Goal: Information Seeking & Learning: Learn about a topic

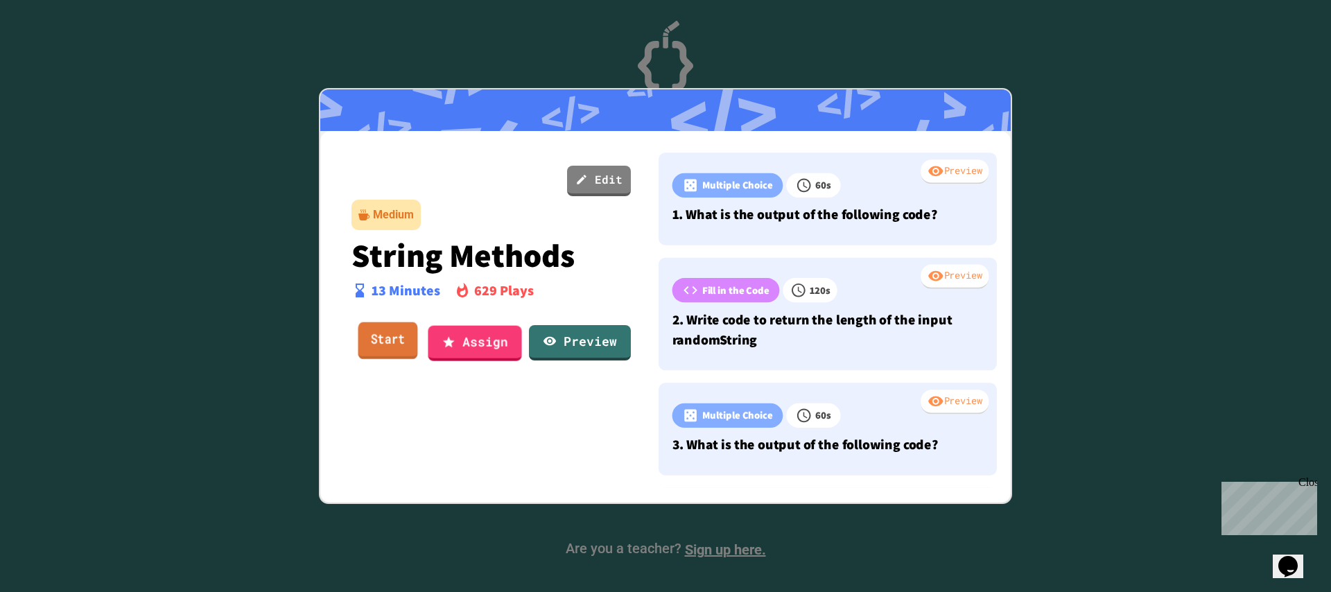
click at [358, 350] on link "Start" at bounding box center [388, 340] width 60 height 37
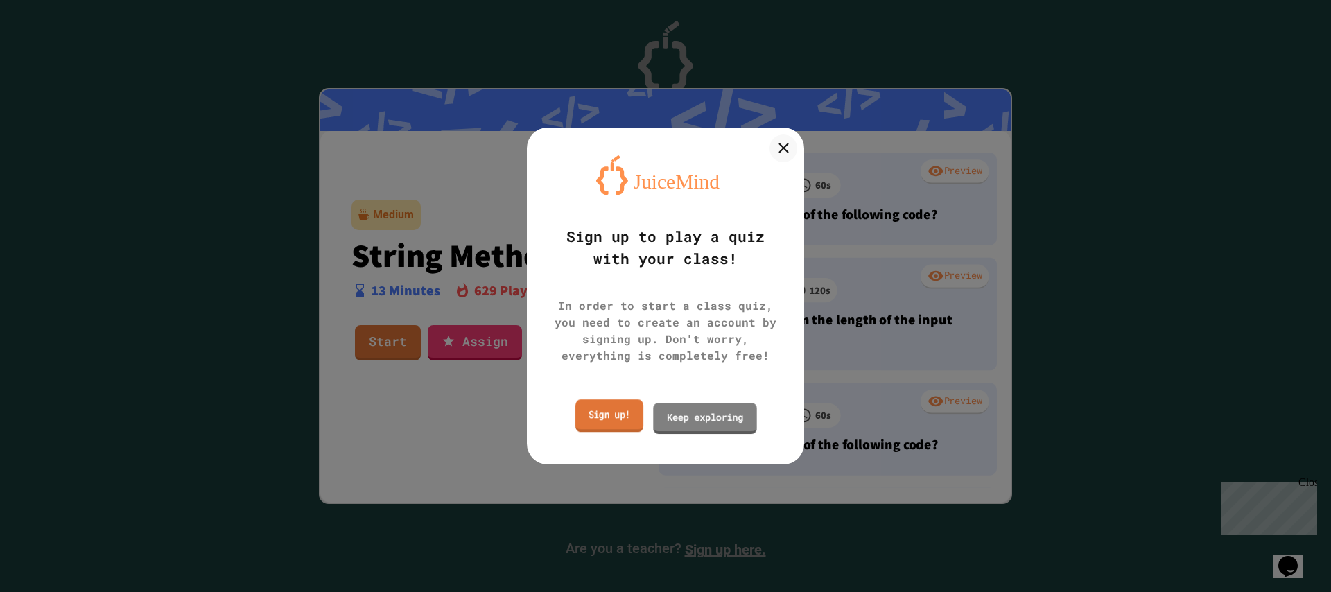
click at [608, 410] on link "Sign up!" at bounding box center [609, 416] width 68 height 33
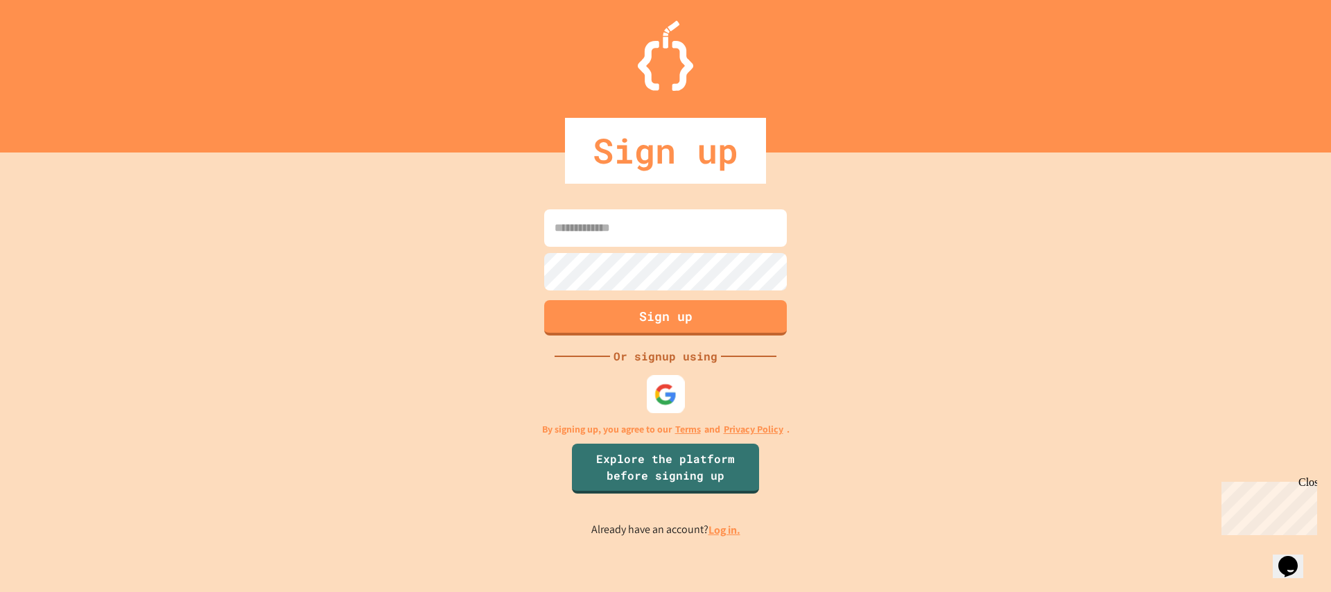
click at [678, 381] on div at bounding box center [666, 395] width 38 height 38
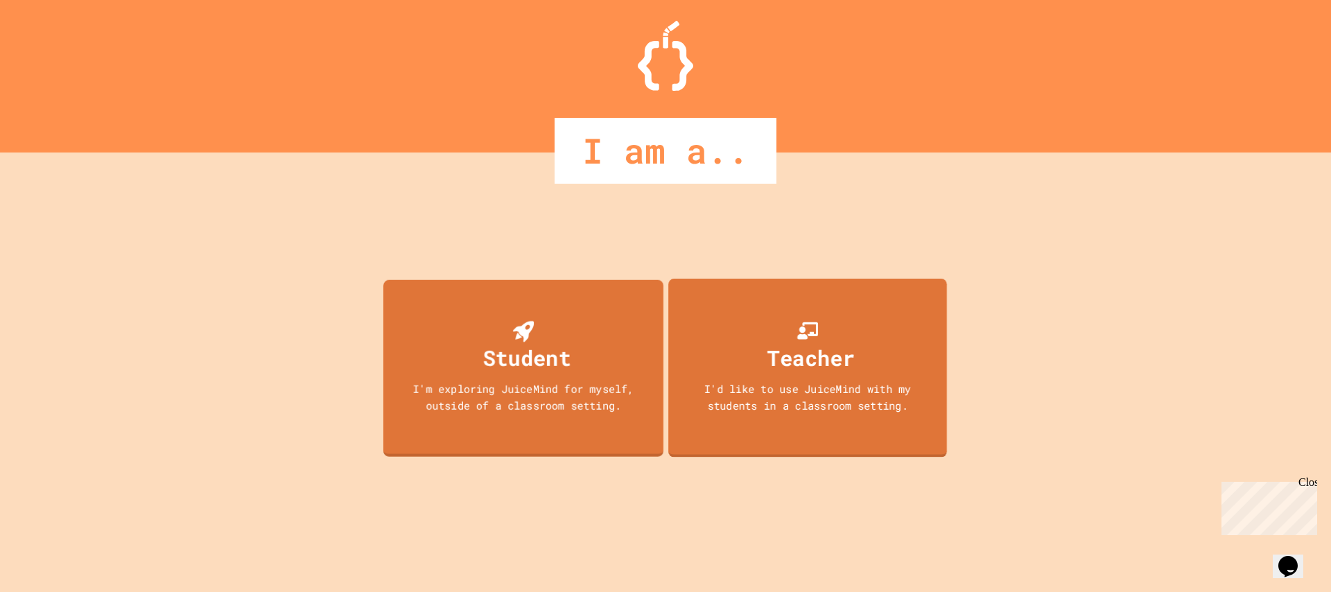
click at [523, 387] on div "I'm exploring JuiceMind for myself, outside of a classroom setting." at bounding box center [523, 397] width 252 height 32
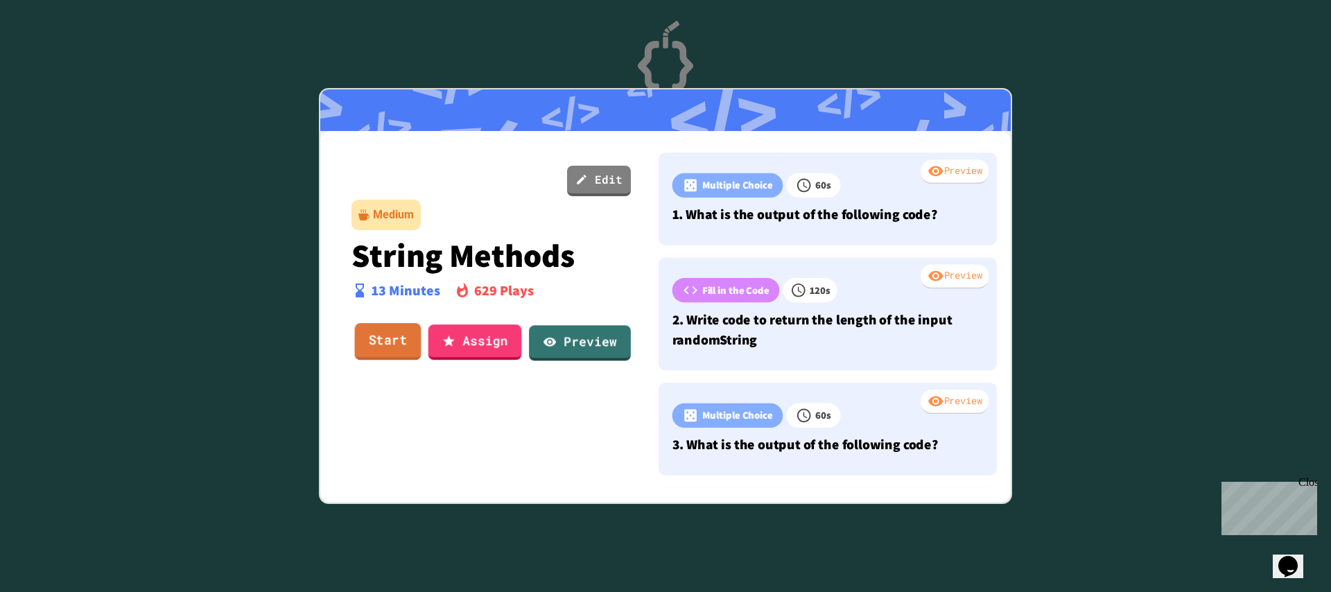
click at [407, 336] on link "Start" at bounding box center [388, 341] width 67 height 37
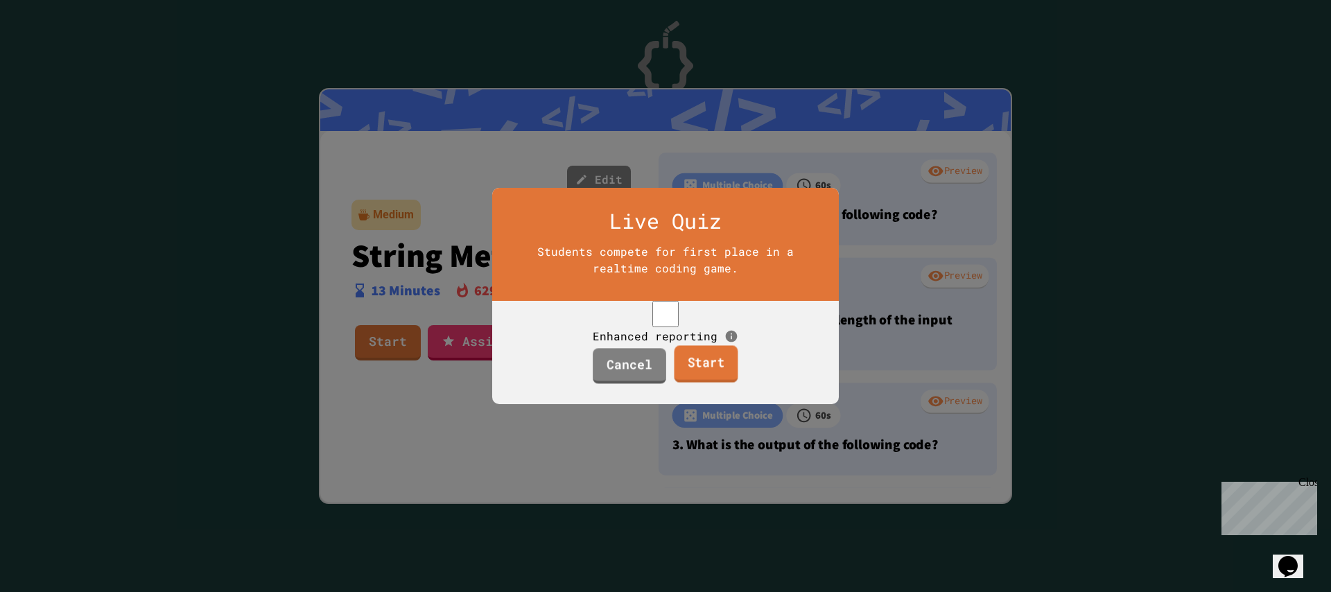
click at [685, 383] on link "Start" at bounding box center [706, 363] width 64 height 37
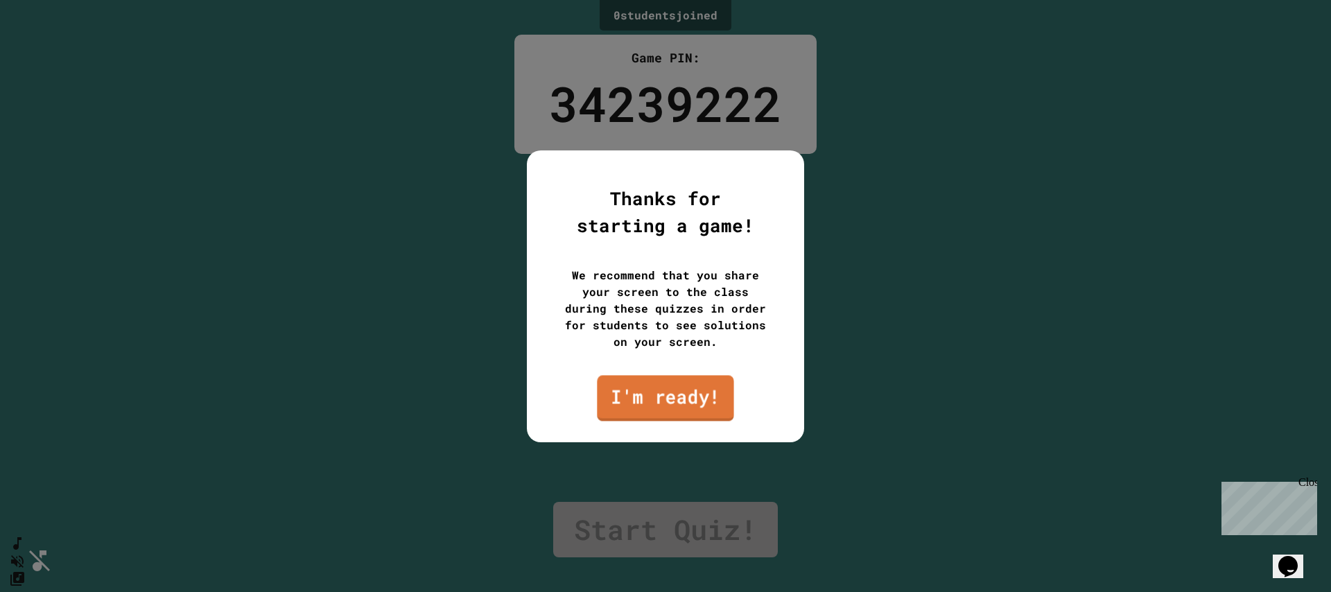
click at [685, 394] on link "I'm ready!" at bounding box center [665, 398] width 137 height 46
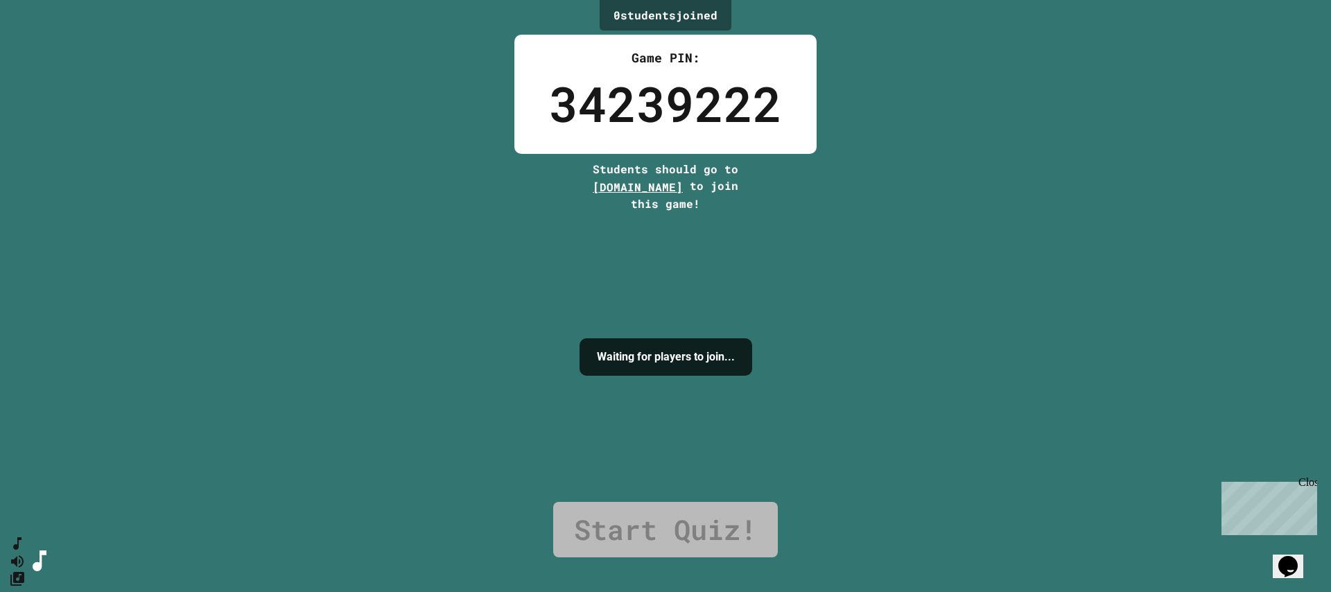
click at [26, 552] on icon "SpeedDial basic example" at bounding box center [17, 543] width 17 height 17
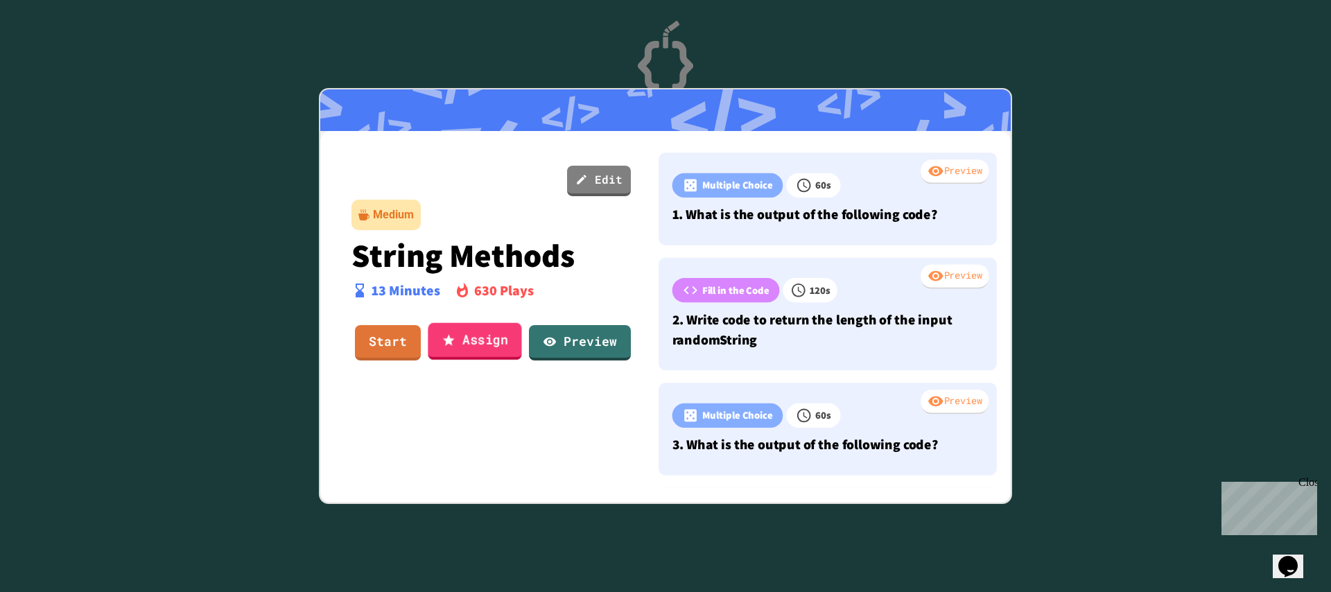
click at [462, 344] on link "Assign" at bounding box center [475, 340] width 94 height 37
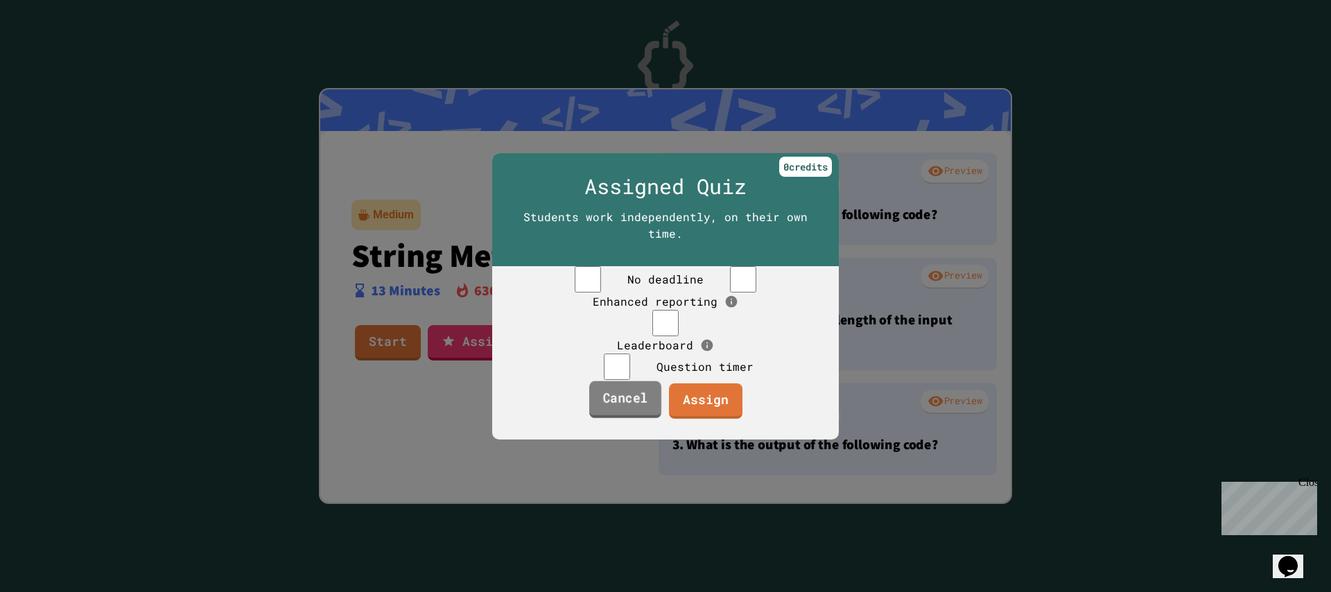
click at [605, 418] on link "Cancel" at bounding box center [625, 399] width 72 height 37
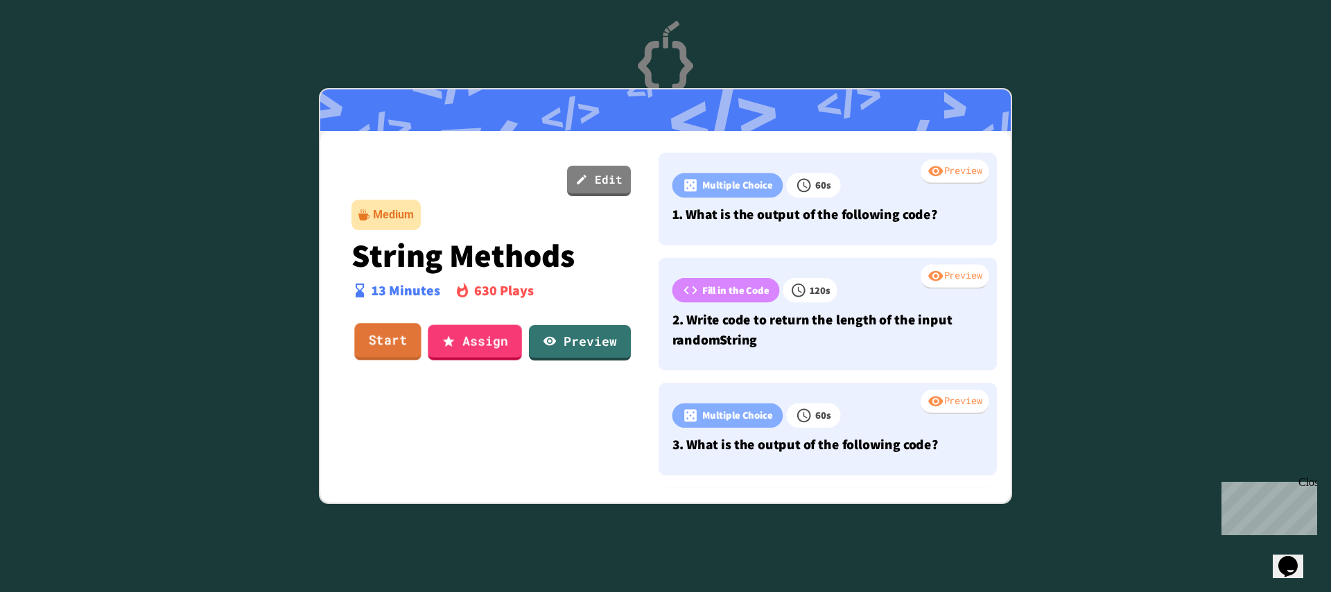
click at [406, 350] on link "Start" at bounding box center [387, 341] width 67 height 37
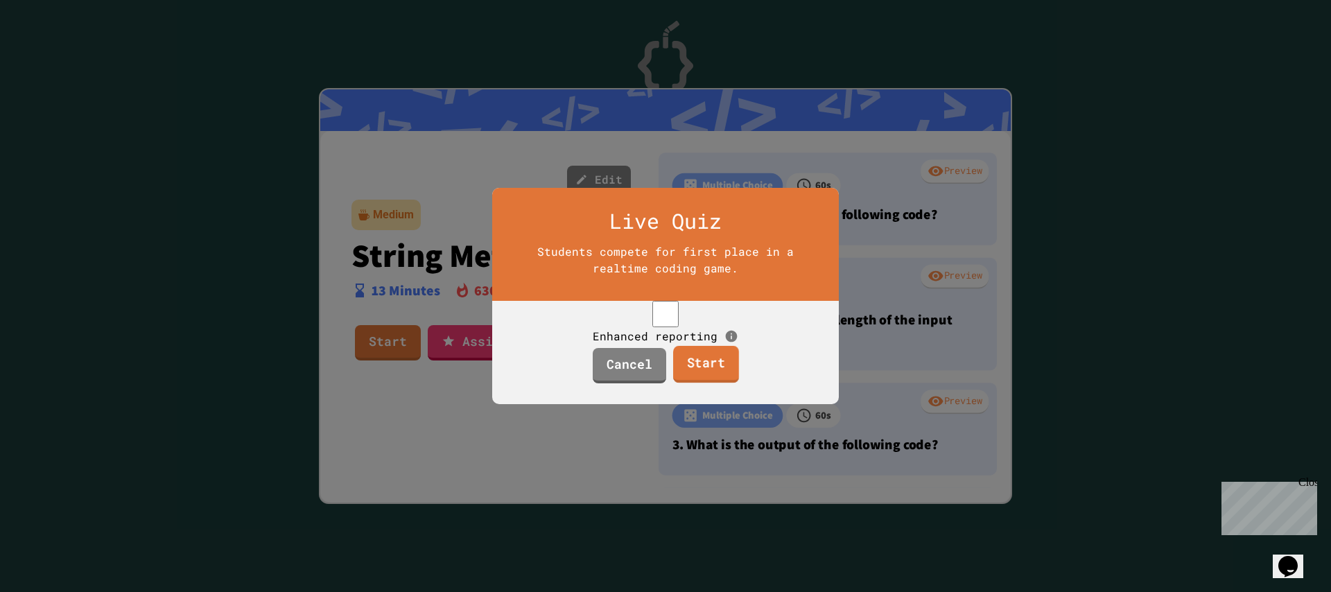
click at [693, 376] on link "Start" at bounding box center [706, 364] width 66 height 37
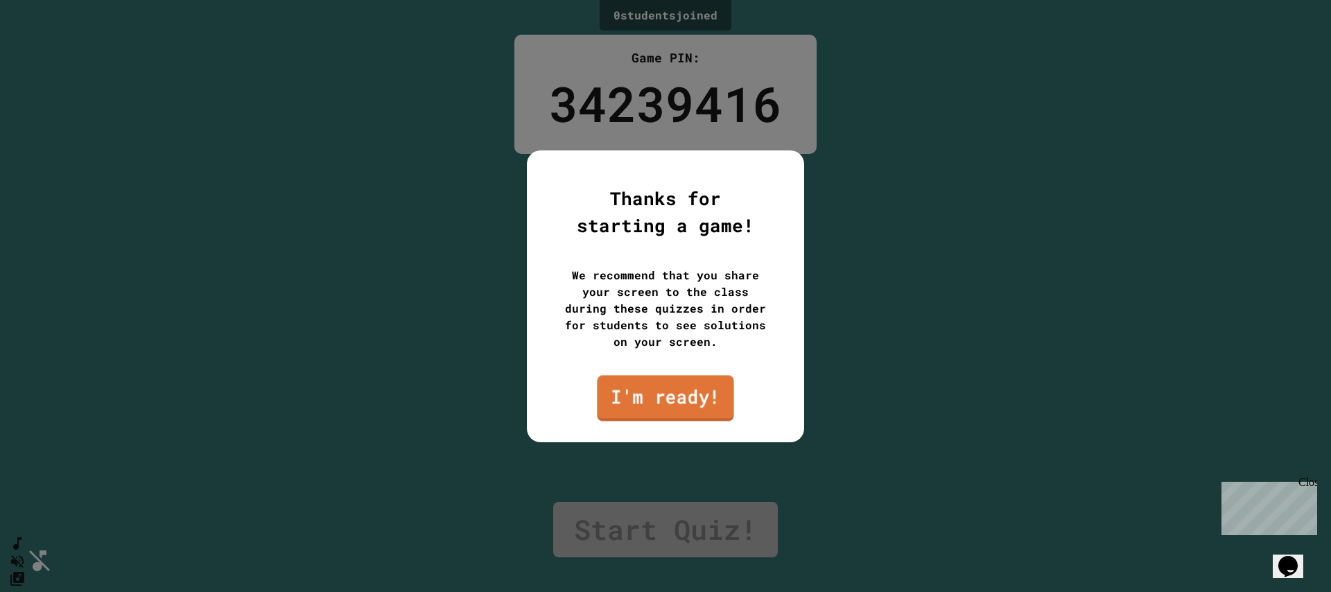
click at [654, 390] on link "I'm ready!" at bounding box center [665, 398] width 137 height 46
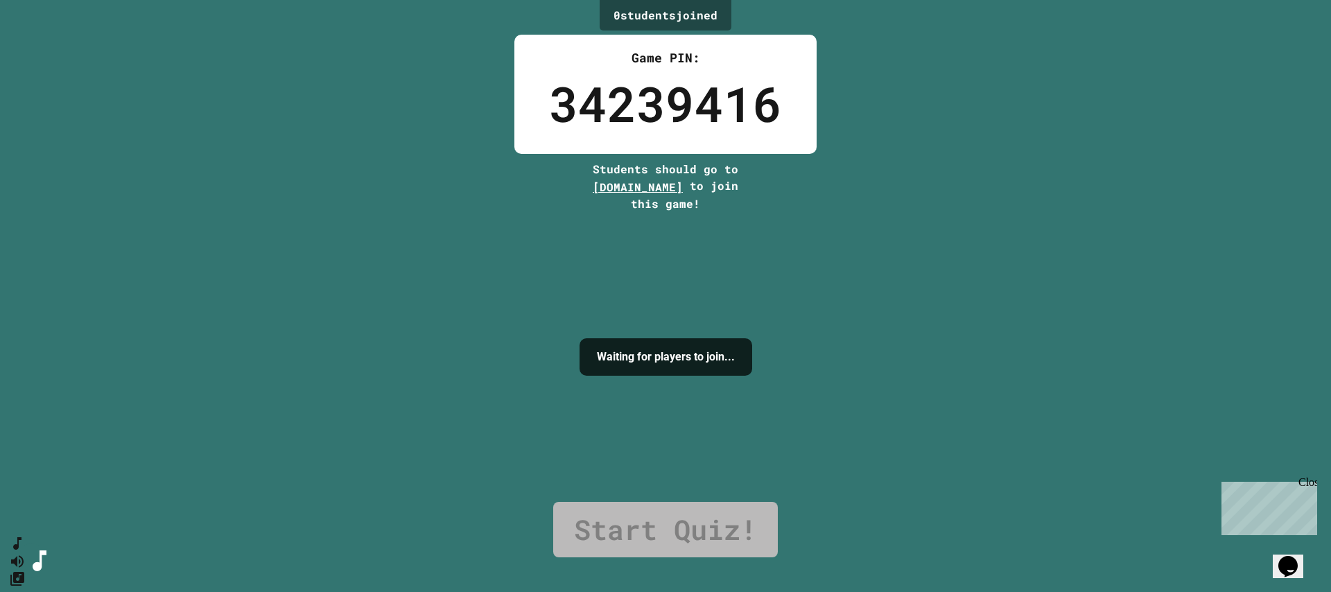
drag, startPoint x: 632, startPoint y: 368, endPoint x: 631, endPoint y: 351, distance: 17.4
click at [632, 365] on h4 "Waiting for players to join..." at bounding box center [666, 357] width 138 height 17
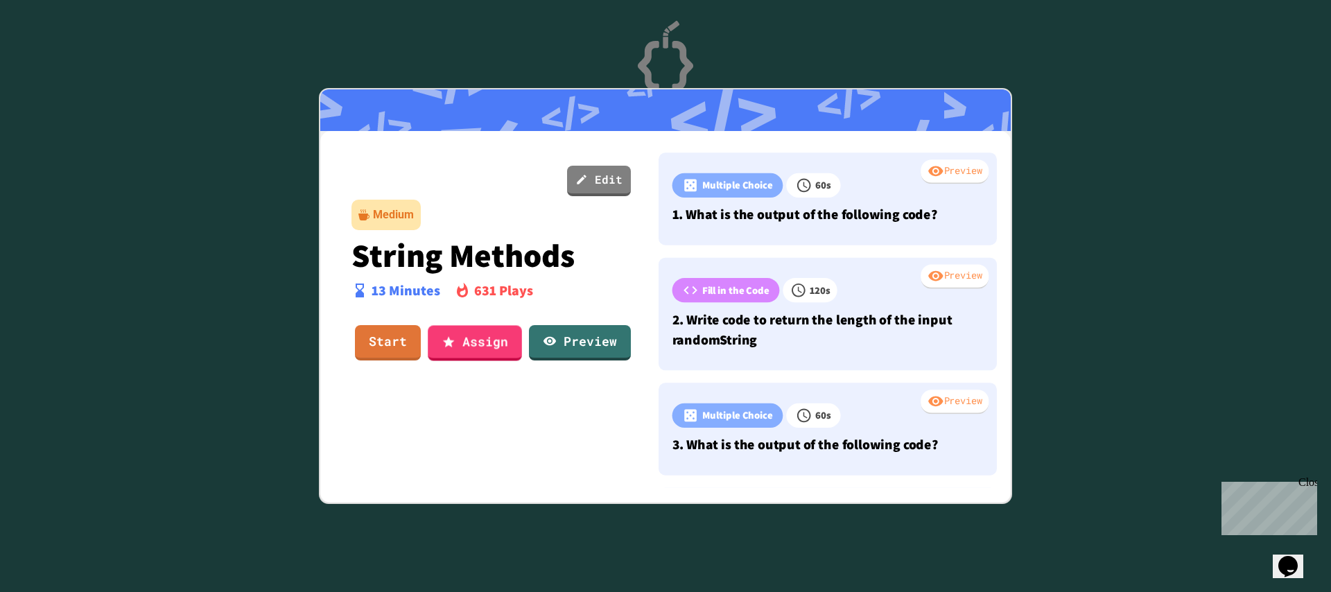
click at [458, 348] on link "Assign" at bounding box center [475, 342] width 94 height 35
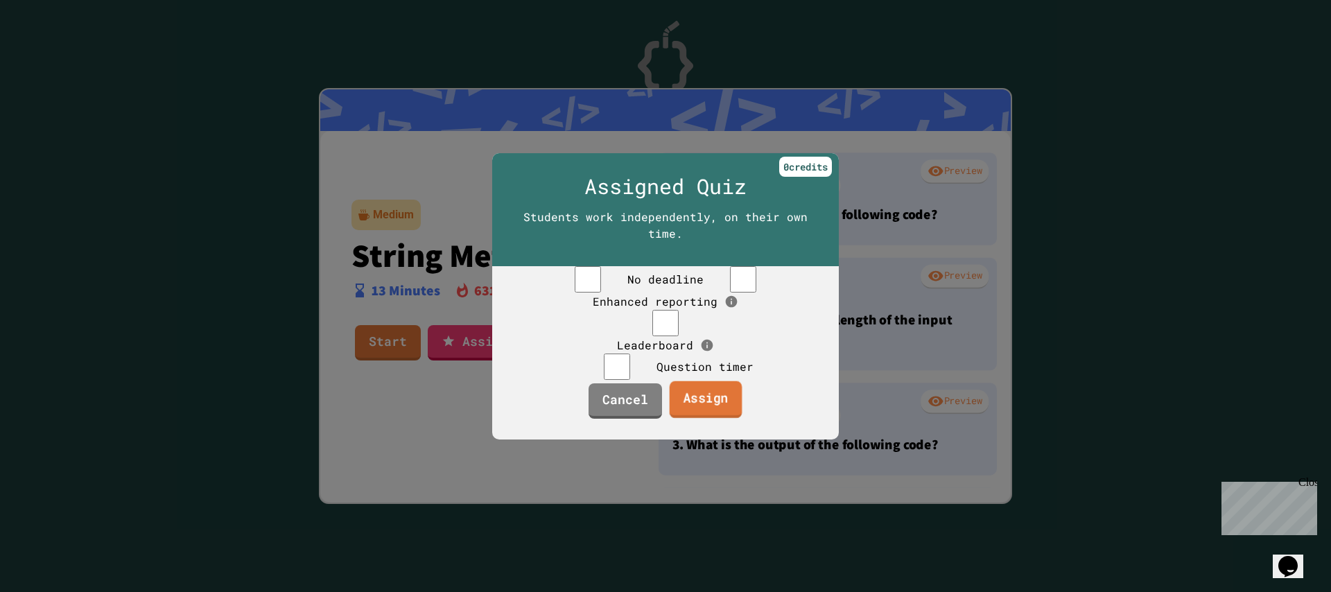
click at [701, 418] on link "Assign" at bounding box center [706, 399] width 73 height 37
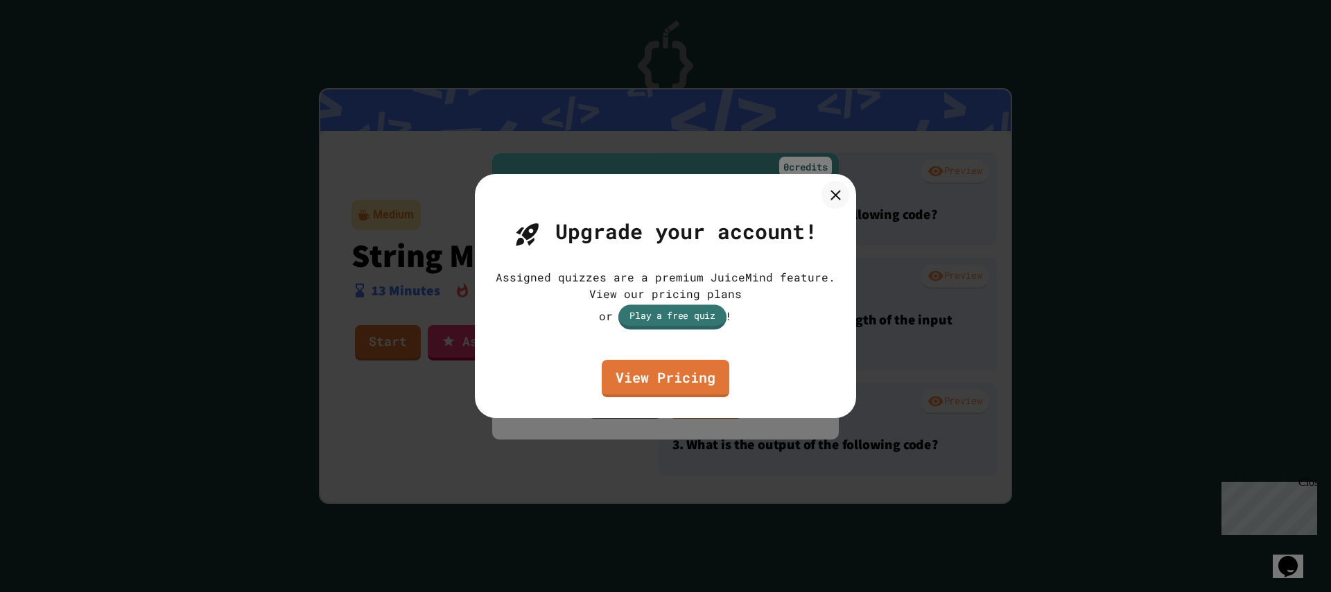
click at [646, 317] on link "Play a free quiz" at bounding box center [672, 316] width 108 height 25
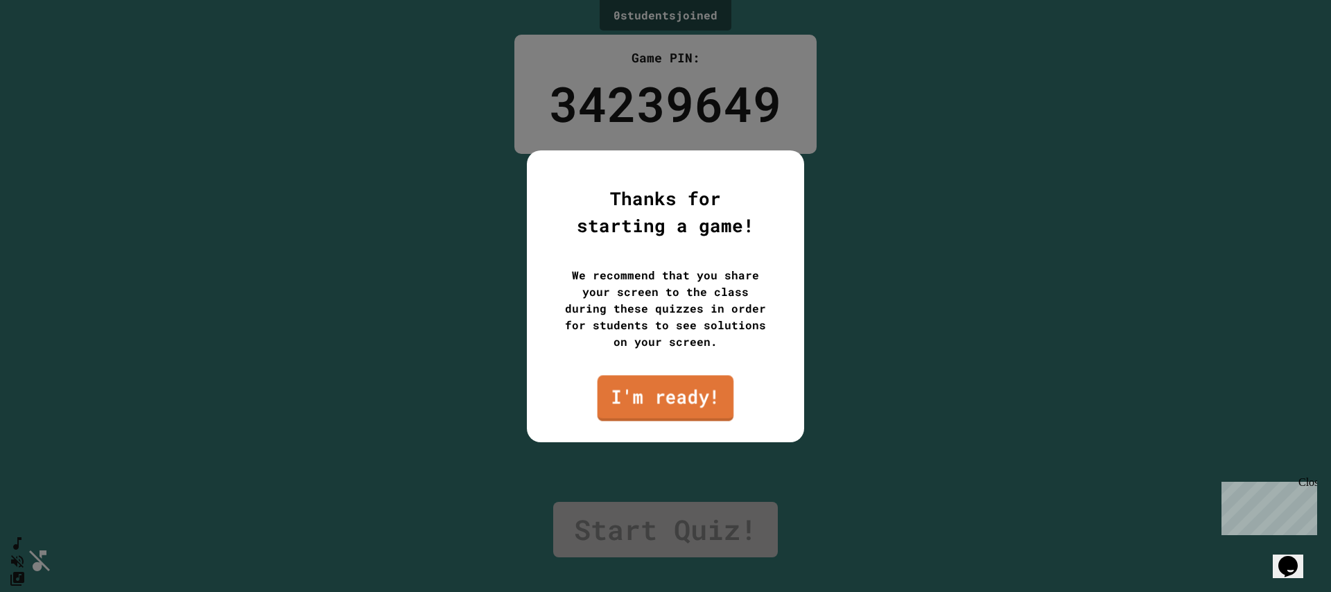
click at [656, 381] on link "I'm ready!" at bounding box center [665, 398] width 137 height 46
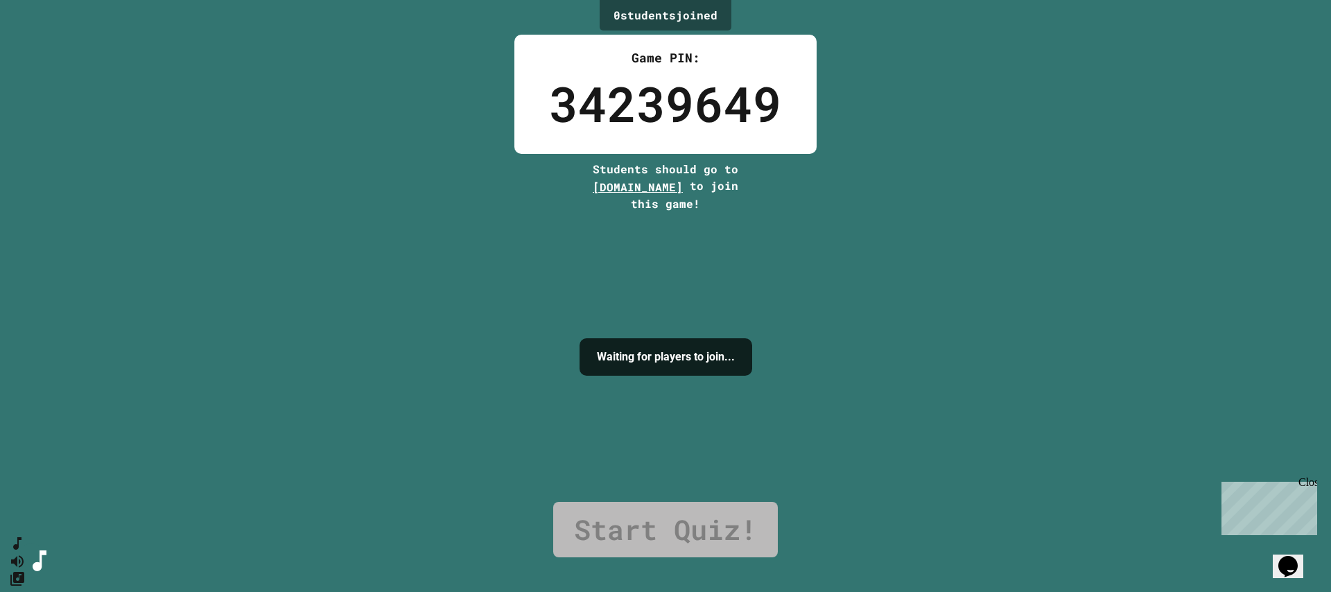
click at [656, 186] on span "[DOMAIN_NAME]" at bounding box center [638, 187] width 90 height 15
click at [654, 189] on span "[DOMAIN_NAME]" at bounding box center [638, 187] width 90 height 15
drag, startPoint x: 697, startPoint y: 188, endPoint x: 563, endPoint y: 181, distance: 134.6
click at [563, 181] on div "0 student s joined Game PIN: 34239649 Students should go to play.juicemind.com …" at bounding box center [665, 296] width 1331 height 592
copy span "[DOMAIN_NAME]"
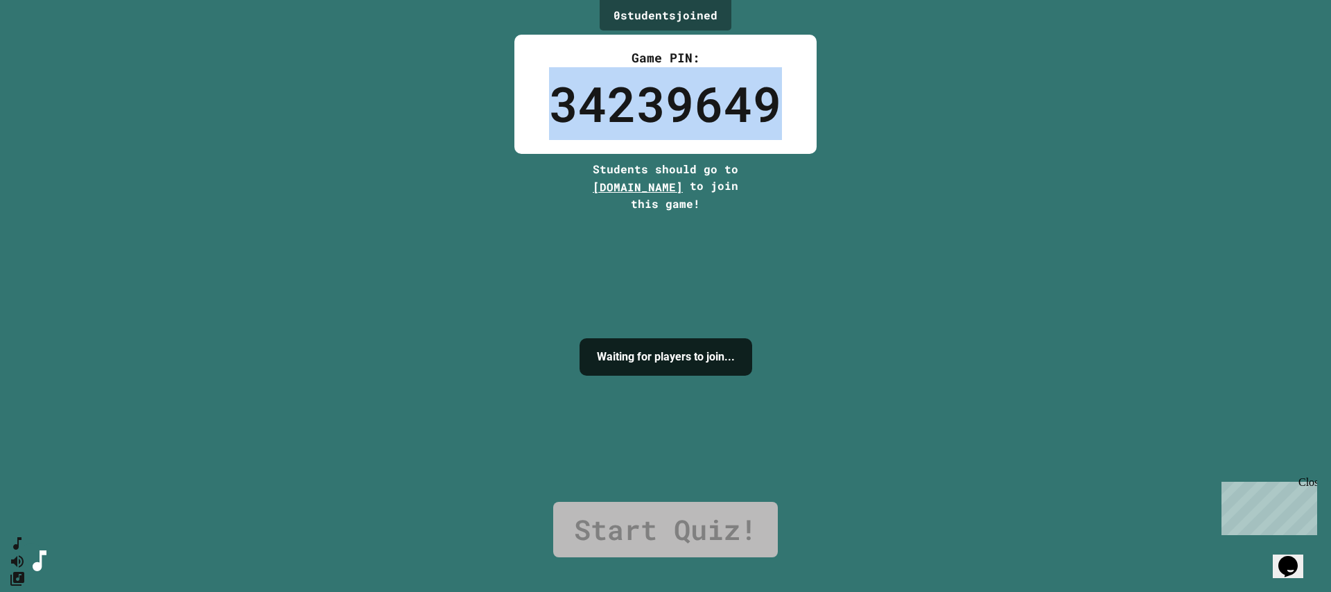
drag, startPoint x: 550, startPoint y: 98, endPoint x: 832, endPoint y: 71, distance: 283.4
click at [787, 97] on div "Game PIN: 34239649" at bounding box center [665, 94] width 302 height 119
copy div "34239649"
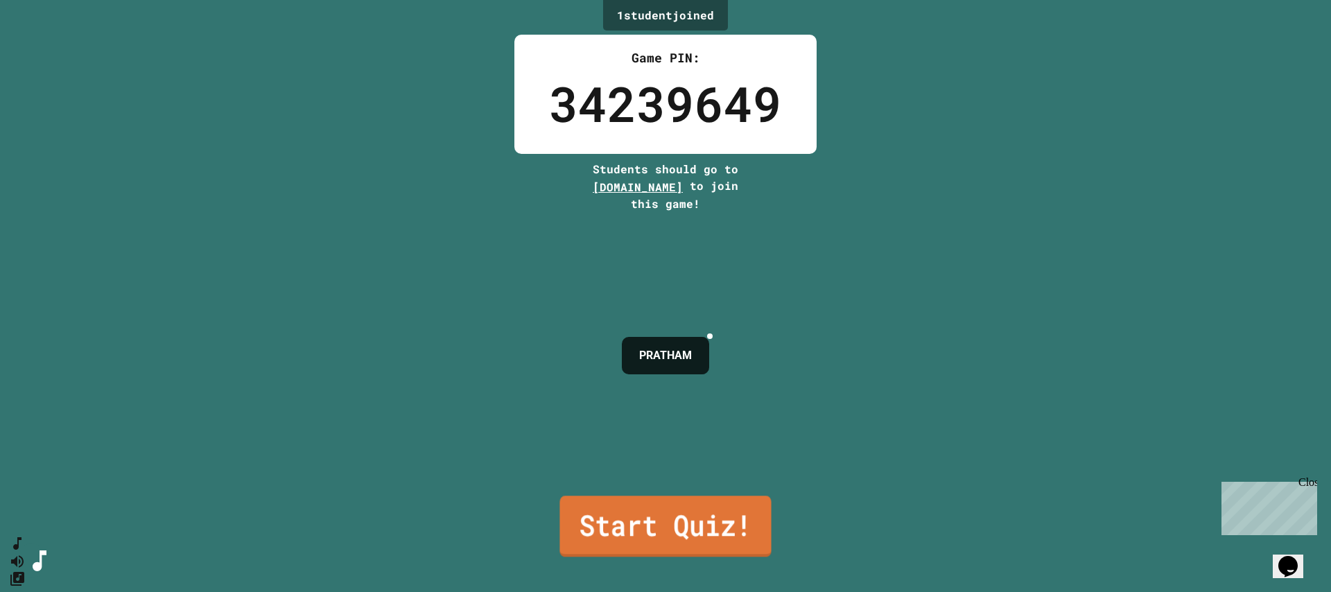
click at [723, 514] on link "Start Quiz!" at bounding box center [664, 526] width 211 height 61
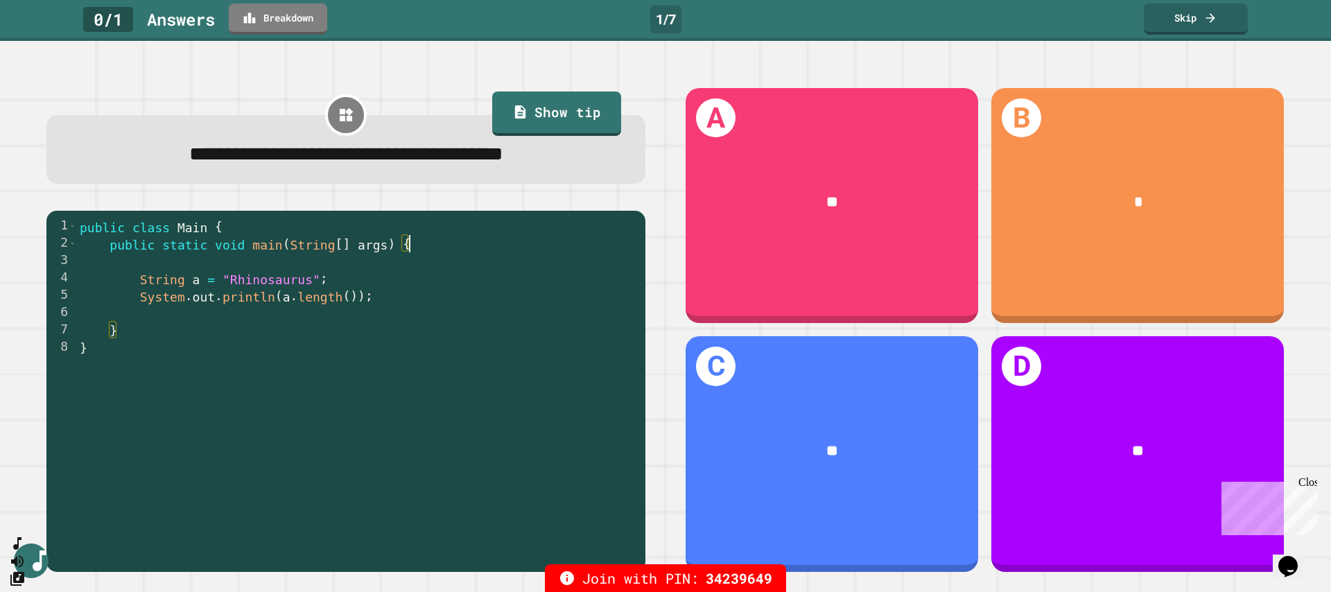
click at [600, 245] on div "public class Main { public static void main ( String [ ] args ) { String a = "R…" at bounding box center [357, 400] width 561 height 364
click at [730, 216] on div "**" at bounding box center [831, 201] width 292 height 81
click at [1202, 26] on link "Skip" at bounding box center [1195, 17] width 105 height 33
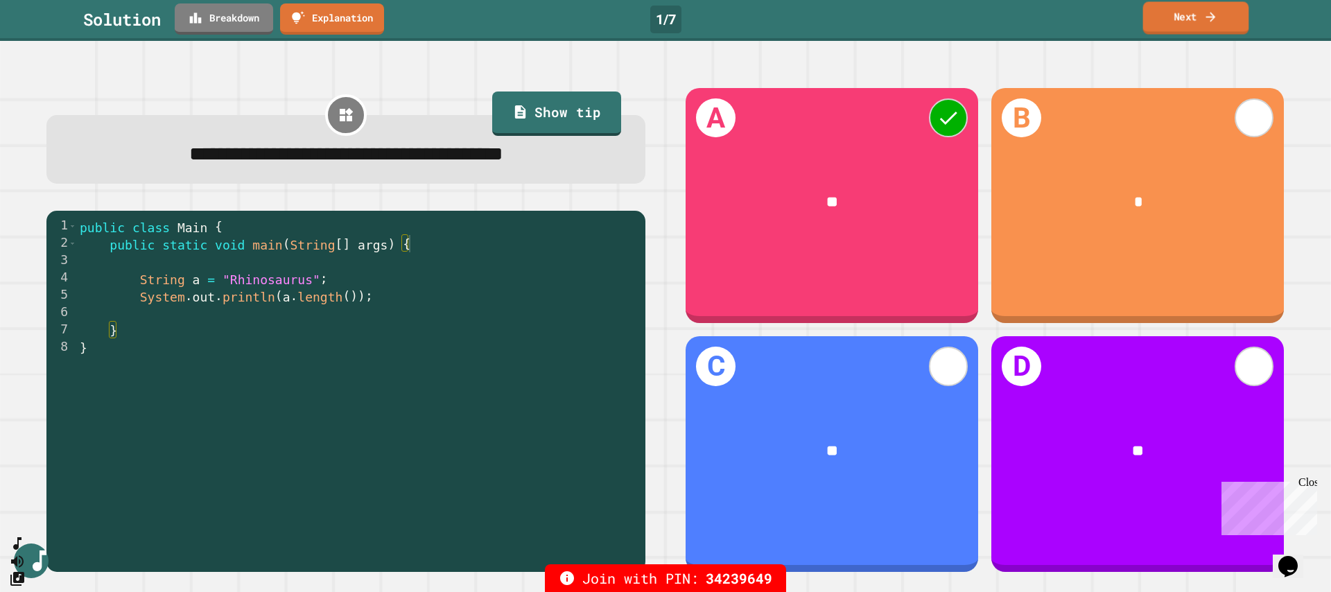
click at [1200, 15] on link "Next" at bounding box center [1196, 17] width 106 height 33
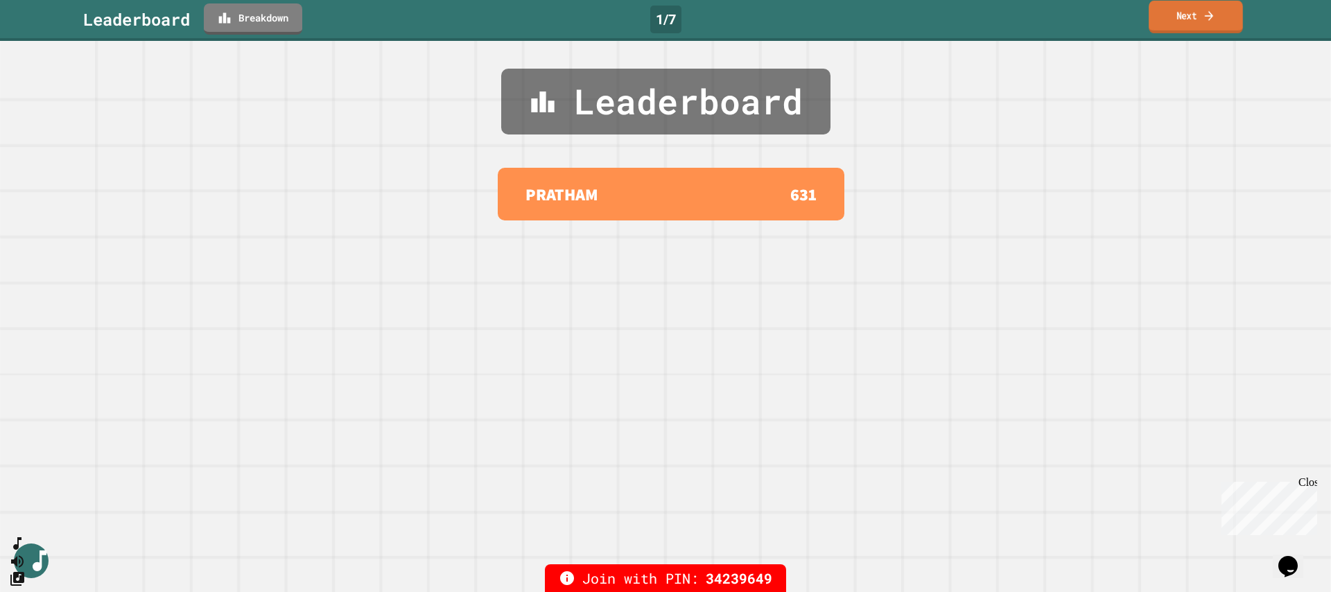
click at [1197, 10] on link "Next" at bounding box center [1195, 17] width 94 height 33
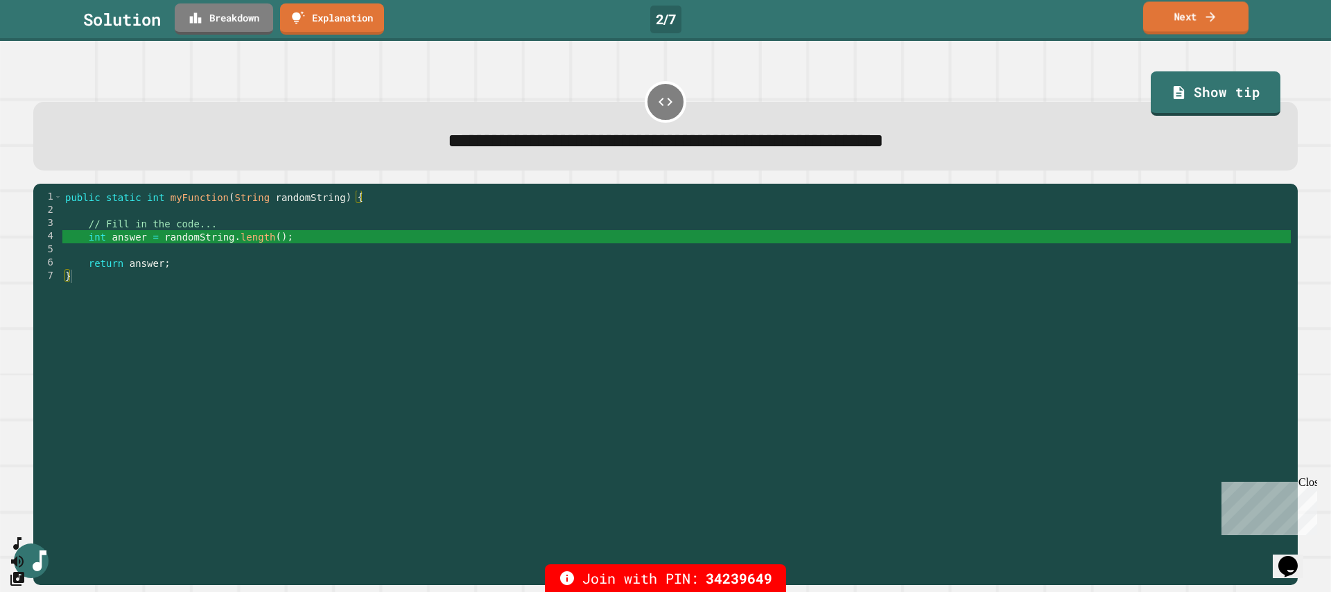
click at [1200, 30] on link "Next" at bounding box center [1195, 17] width 105 height 33
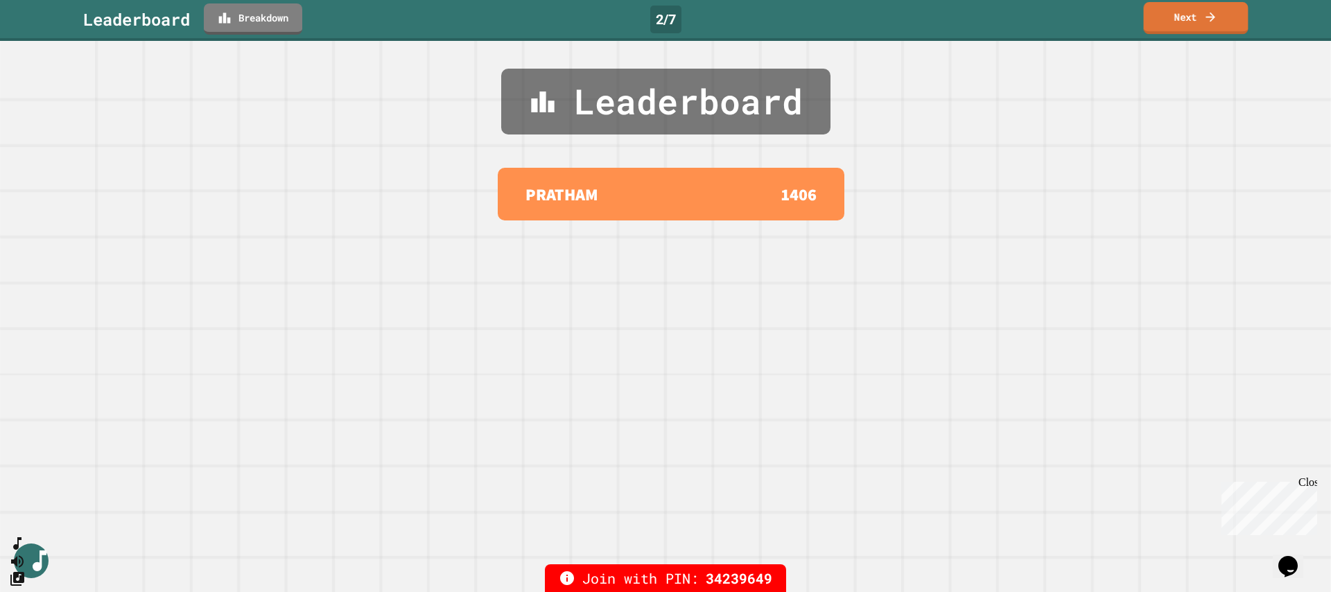
click at [1185, 23] on link "Next" at bounding box center [1196, 18] width 105 height 32
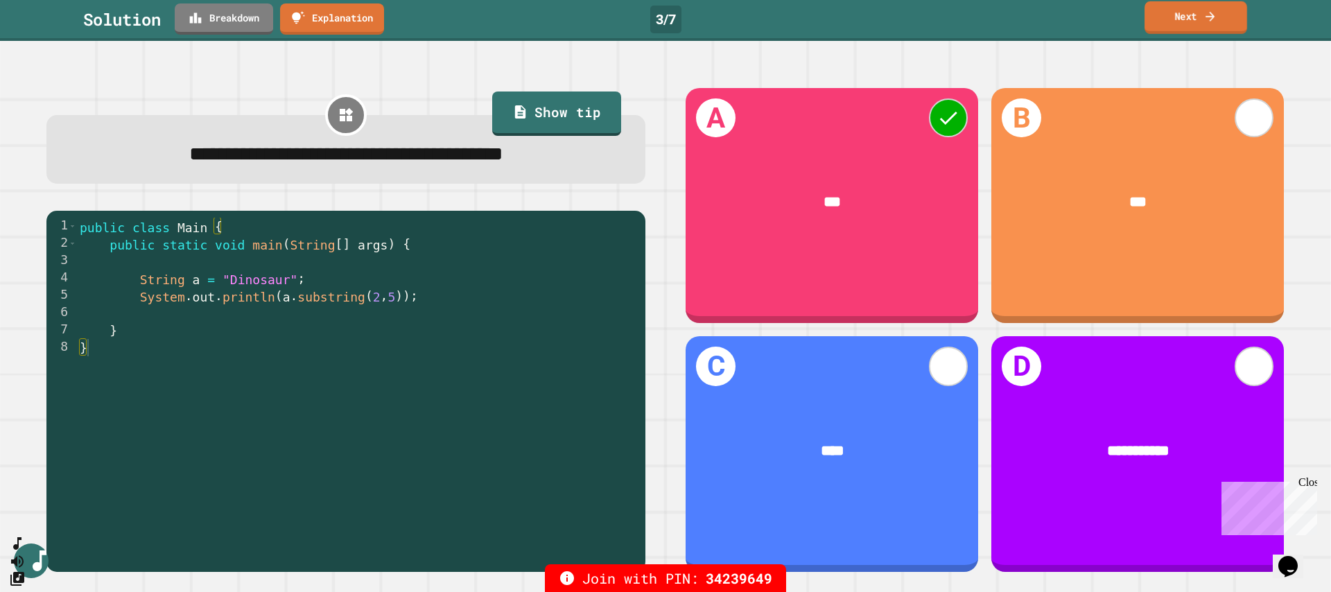
click at [1222, 15] on link "Next" at bounding box center [1195, 17] width 103 height 33
drag, startPoint x: 1221, startPoint y: 15, endPoint x: 1198, endPoint y: 24, distance: 25.2
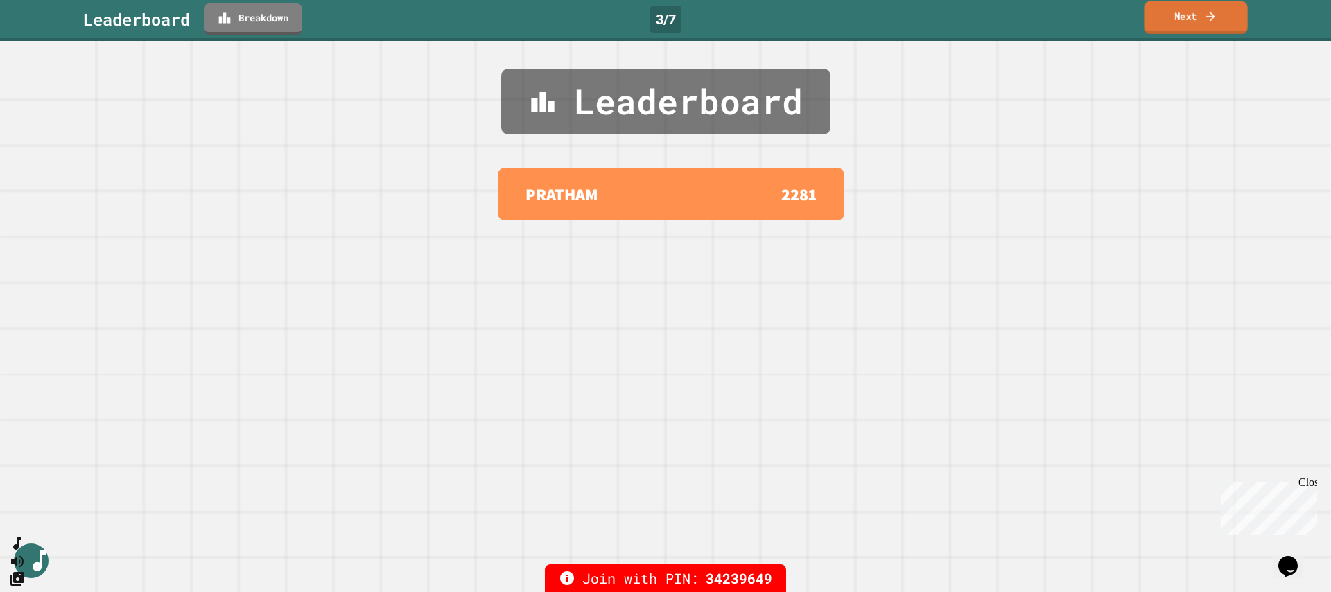
click at [1198, 24] on link "Next" at bounding box center [1195, 17] width 103 height 33
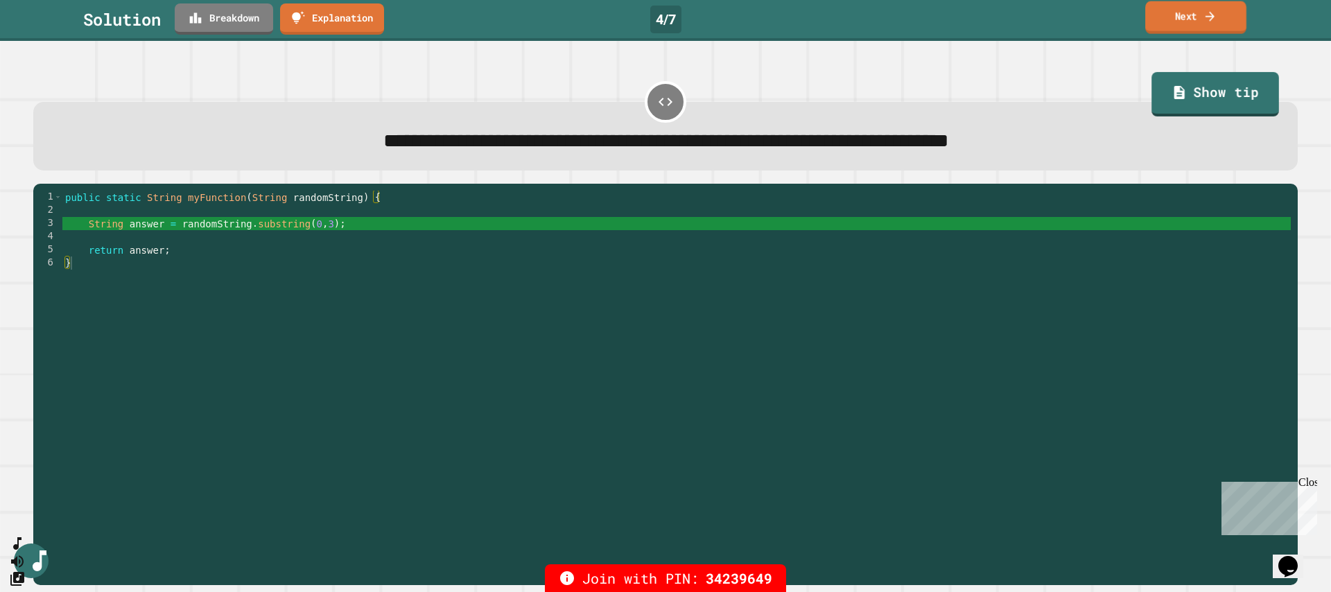
click at [1209, 25] on link "Next" at bounding box center [1195, 17] width 101 height 33
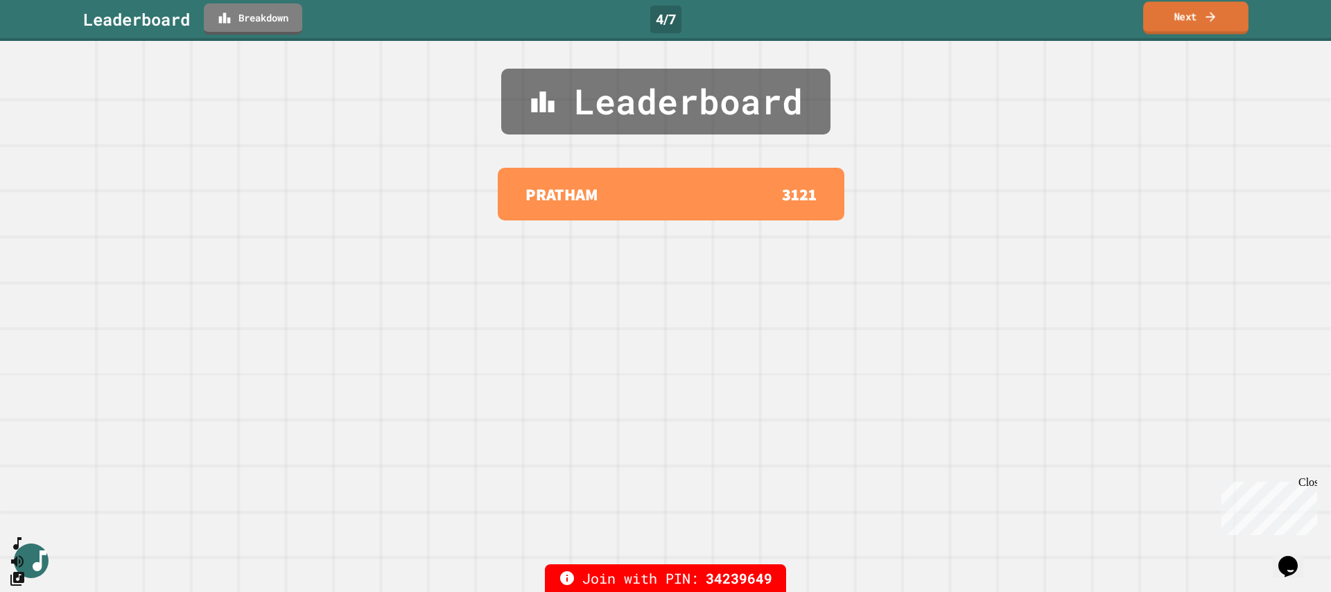
click at [1209, 25] on link "Next" at bounding box center [1195, 17] width 105 height 33
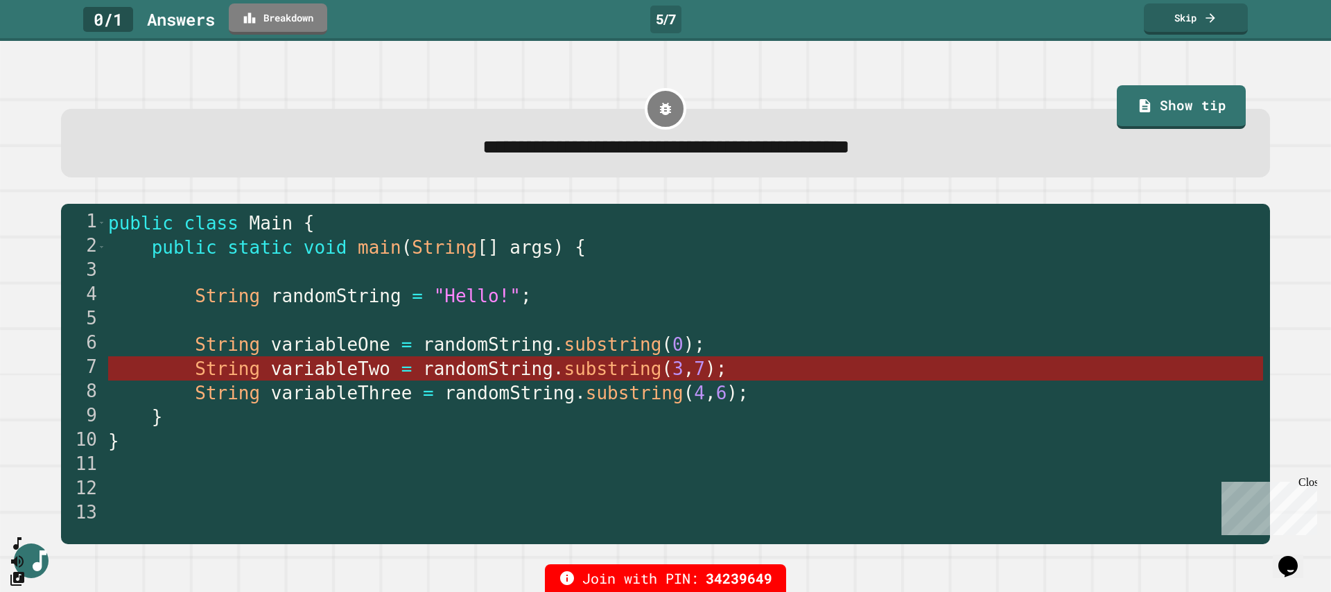
drag, startPoint x: 609, startPoint y: 367, endPoint x: 588, endPoint y: 369, distance: 20.8
click at [609, 367] on span "substring" at bounding box center [612, 368] width 98 height 21
click at [504, 371] on span "randomString" at bounding box center [488, 368] width 130 height 21
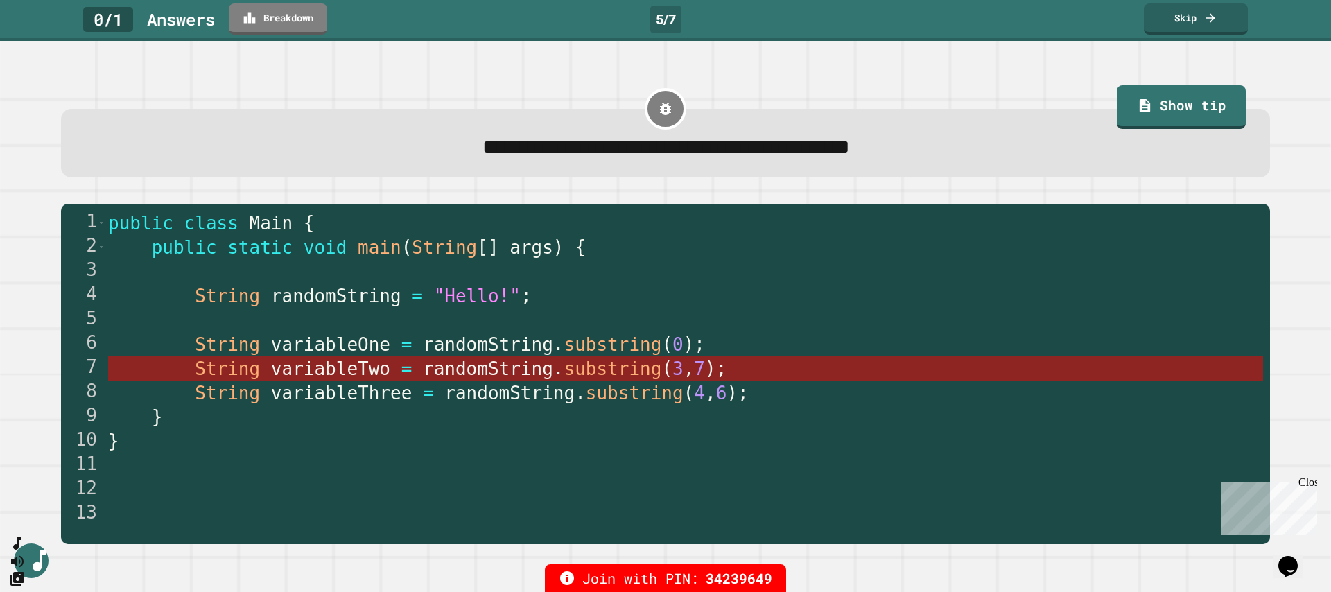
click at [620, 368] on span "substring" at bounding box center [612, 368] width 98 height 21
click at [678, 369] on span "3" at bounding box center [677, 368] width 11 height 21
click at [694, 370] on span "7" at bounding box center [699, 368] width 11 height 21
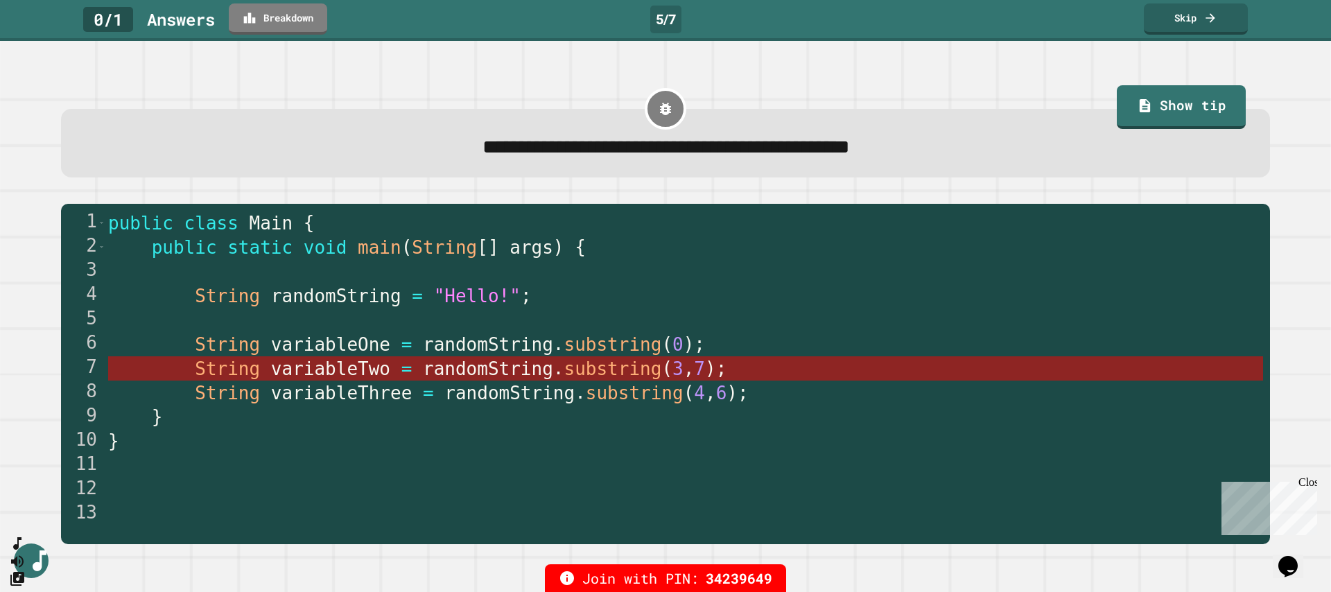
click at [658, 368] on span "substring" at bounding box center [612, 368] width 98 height 21
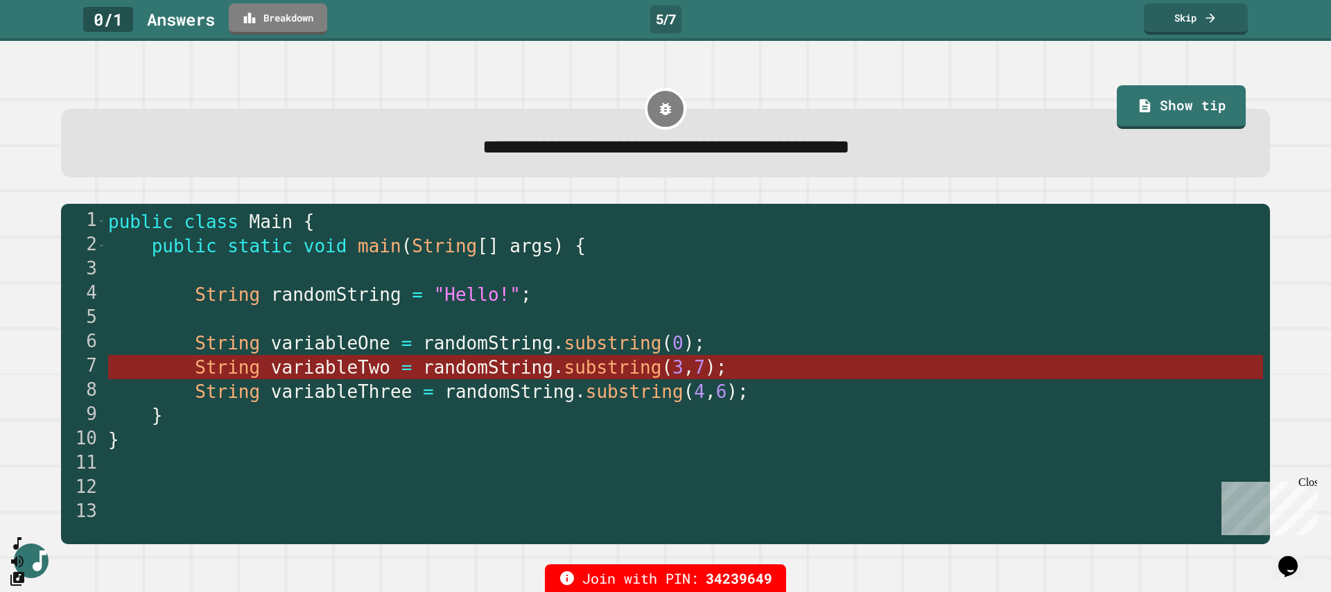
click at [606, 365] on span "substring" at bounding box center [612, 367] width 98 height 21
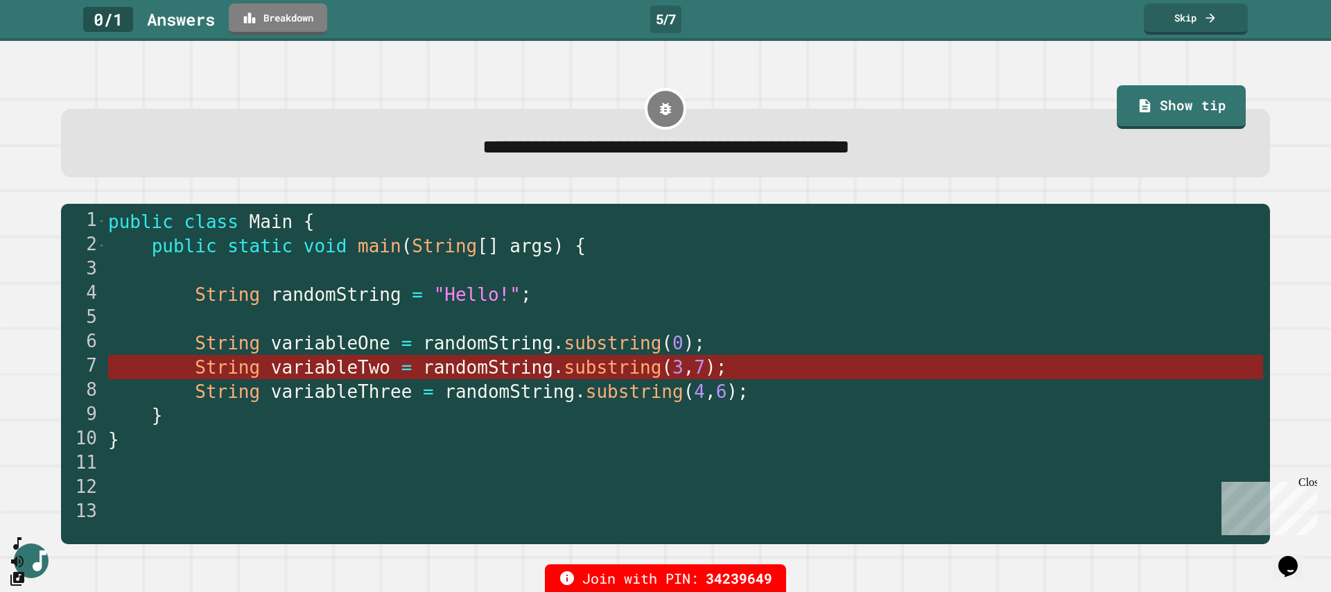
click at [606, 371] on span "substring" at bounding box center [612, 367] width 98 height 21
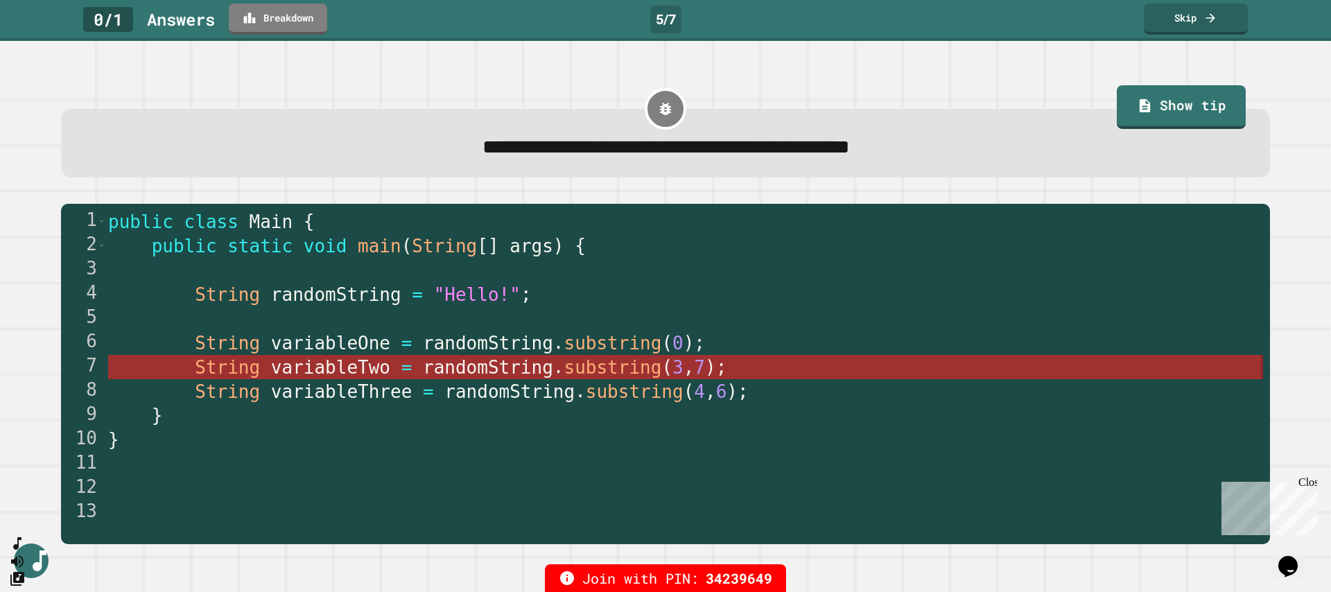
click at [595, 371] on span "substring" at bounding box center [612, 367] width 98 height 21
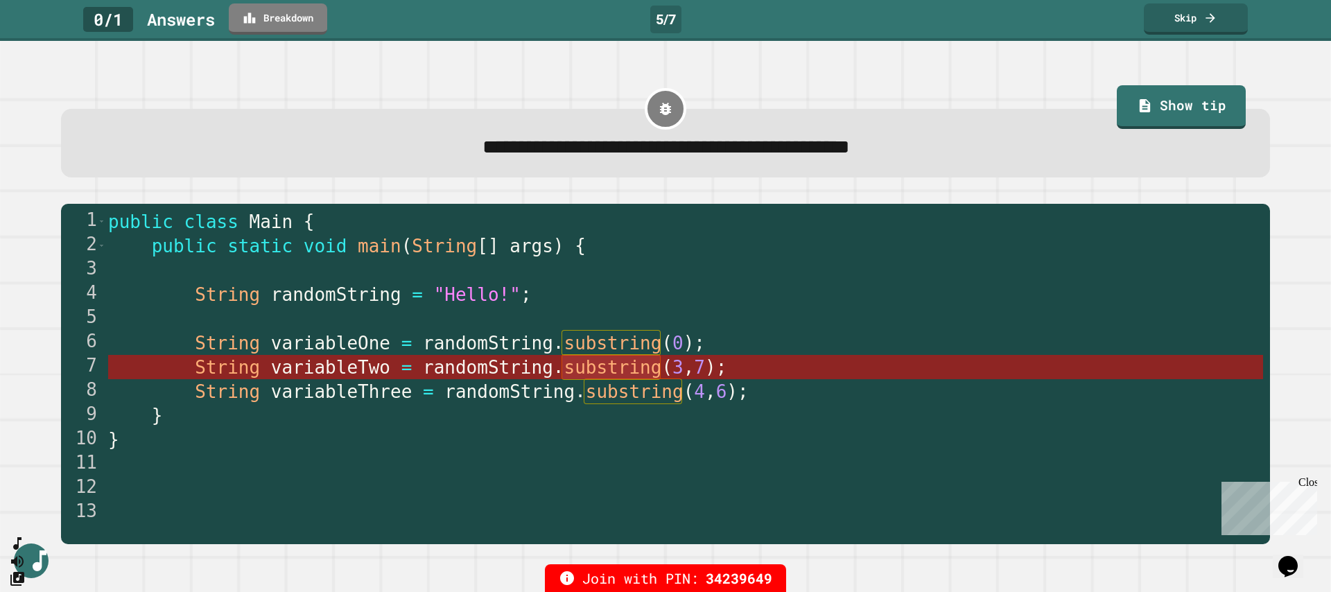
click at [595, 371] on span "substring" at bounding box center [612, 367] width 98 height 21
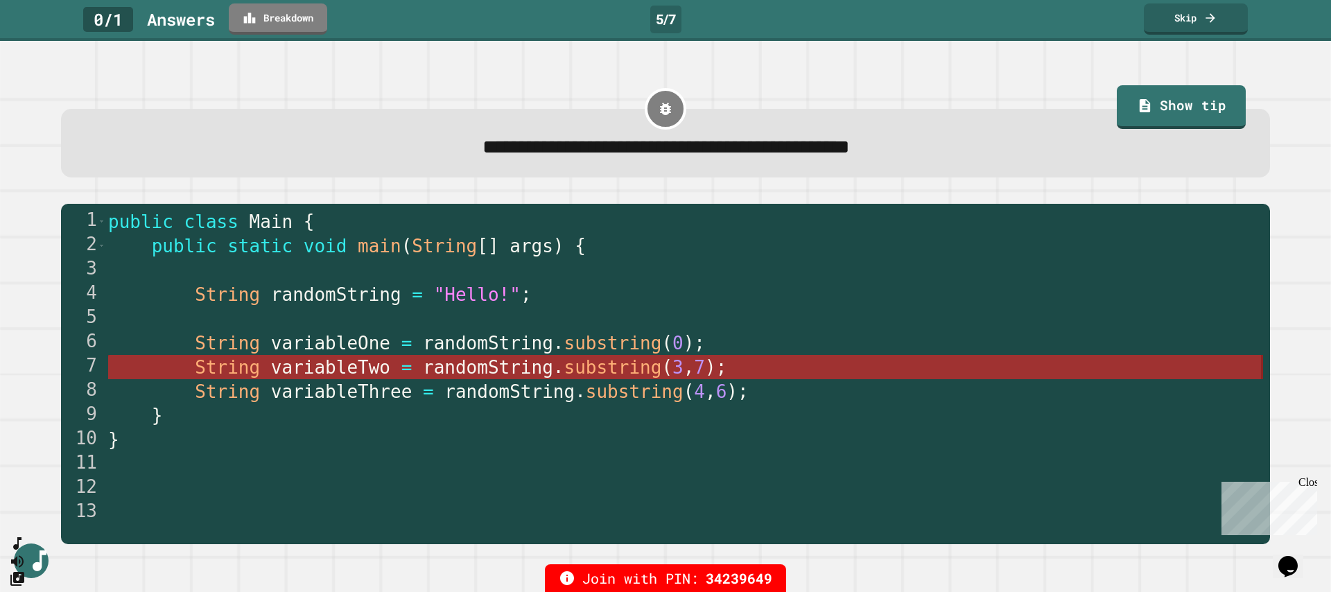
click at [672, 367] on span "3" at bounding box center [677, 367] width 11 height 21
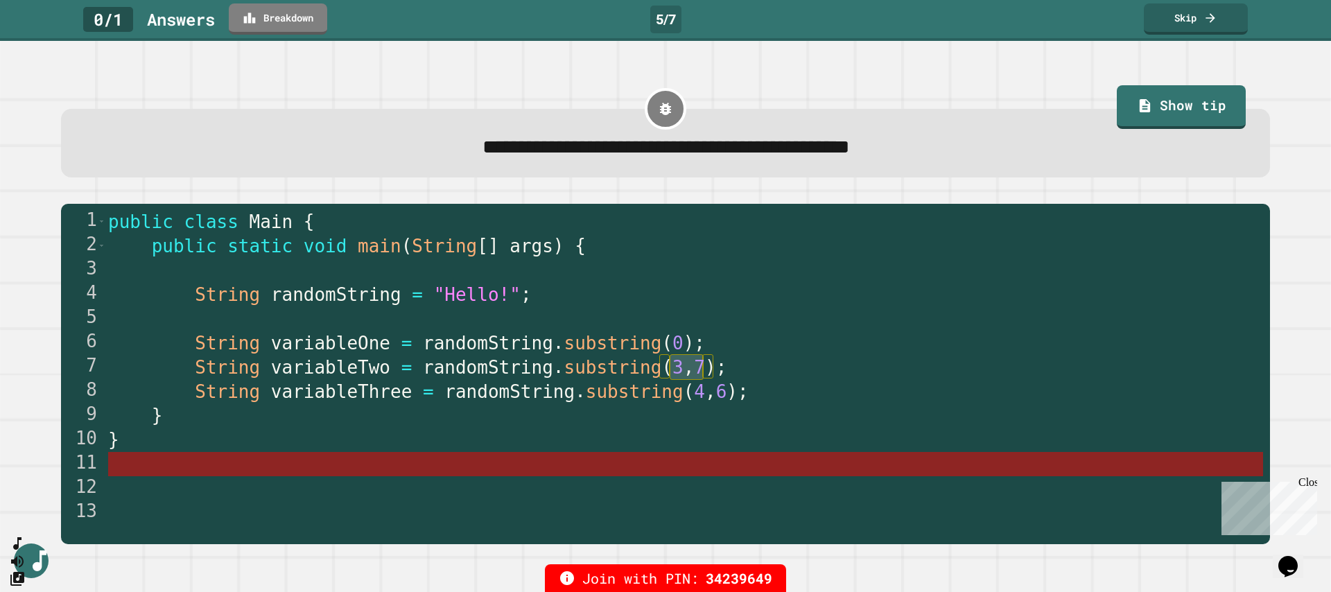
type textarea "**********"
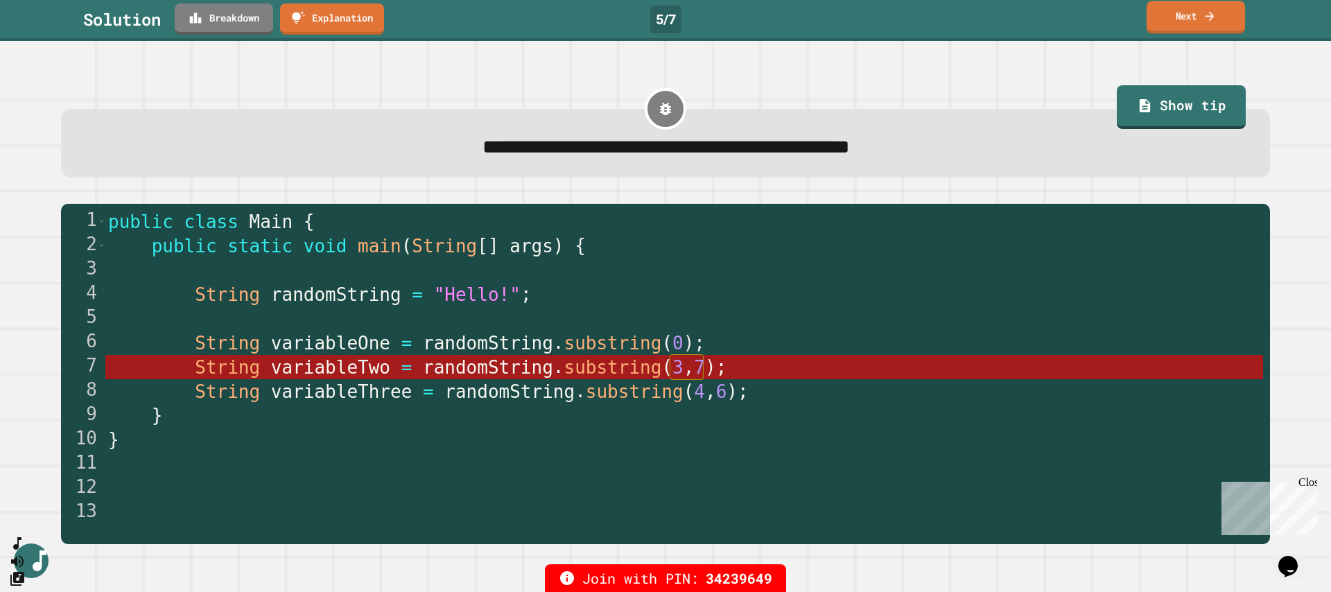
click at [1204, 22] on link "Next" at bounding box center [1195, 17] width 98 height 33
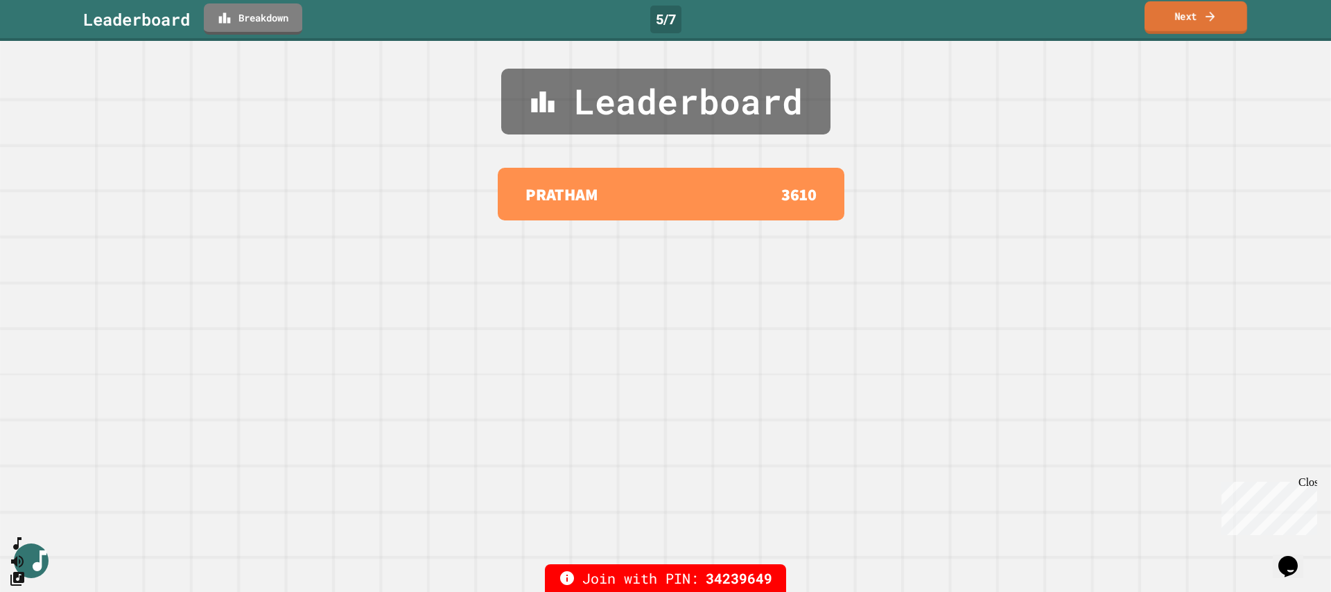
click at [1180, 23] on link "Next" at bounding box center [1195, 17] width 103 height 33
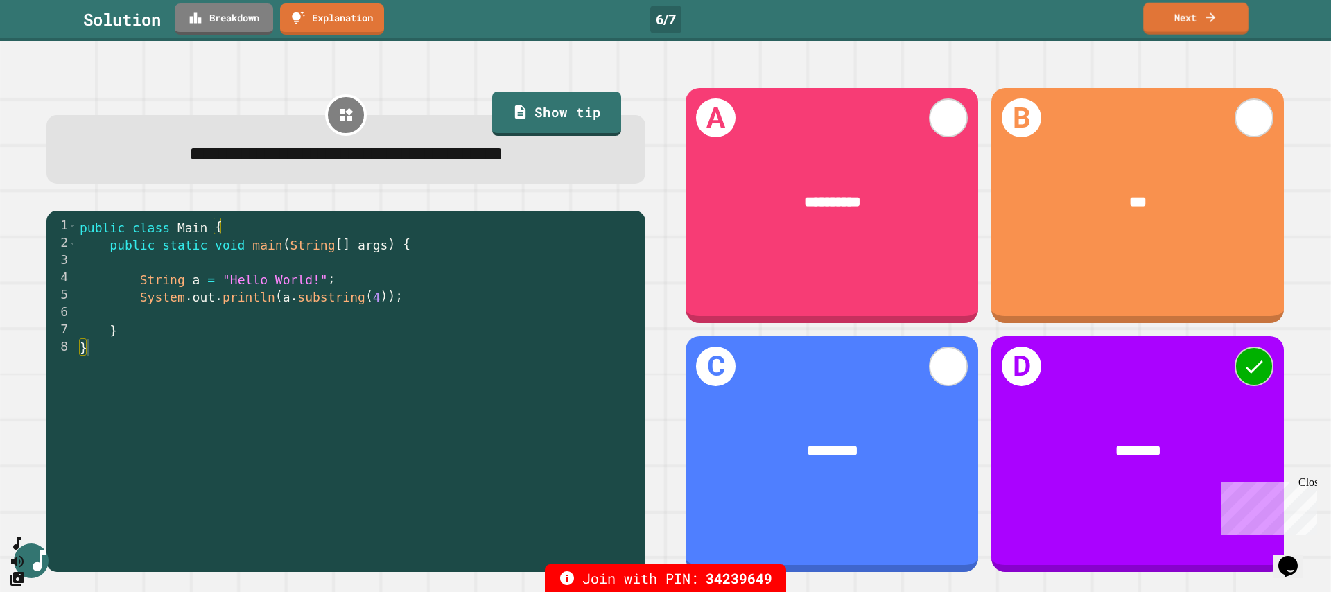
click at [1164, 13] on link "Next" at bounding box center [1195, 19] width 105 height 32
click at [1164, 13] on link "Next" at bounding box center [1196, 18] width 106 height 30
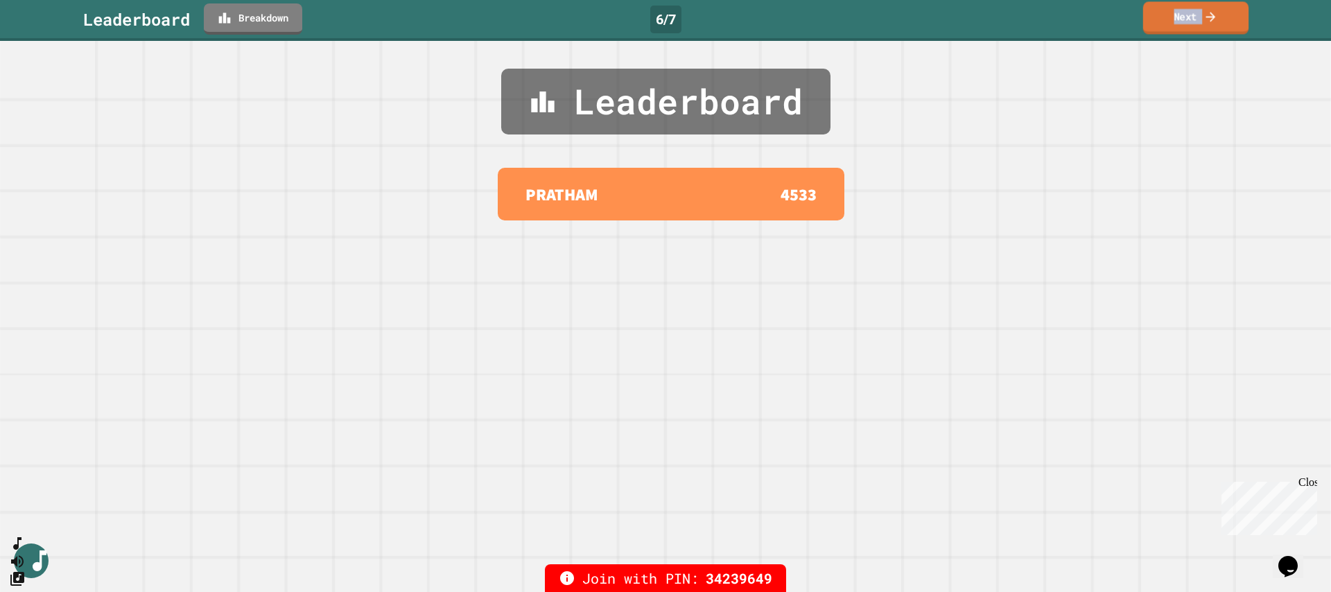
click at [1164, 14] on link "Next" at bounding box center [1195, 17] width 105 height 33
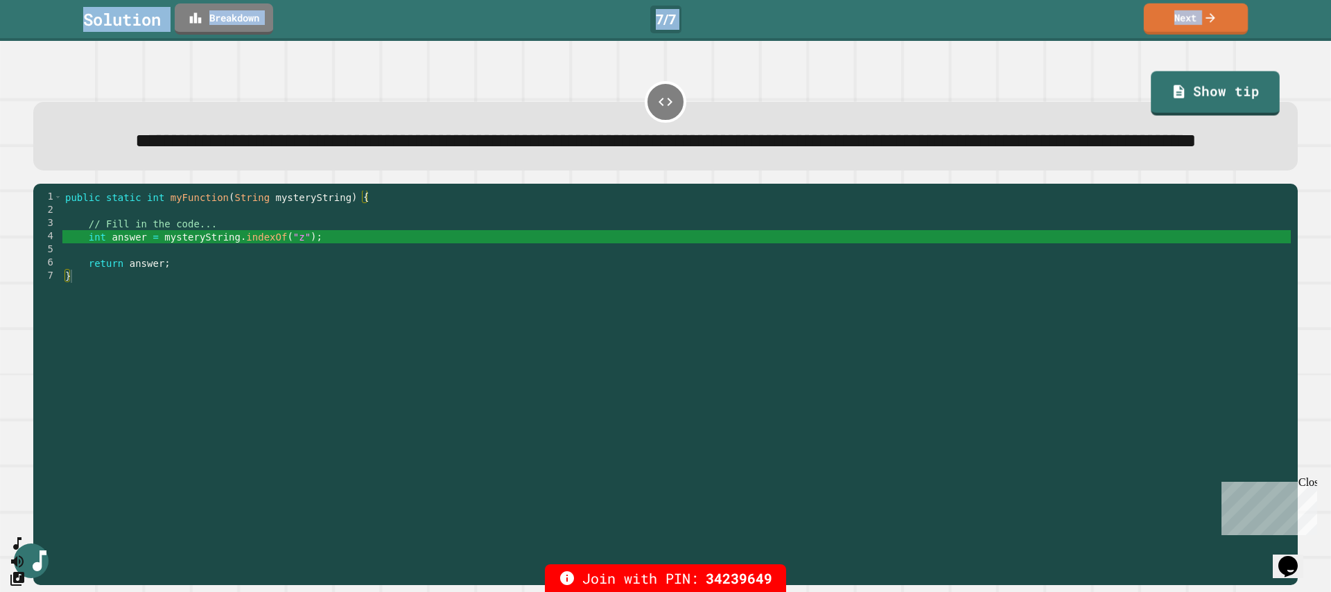
click at [1194, 30] on link "Next" at bounding box center [1196, 18] width 104 height 31
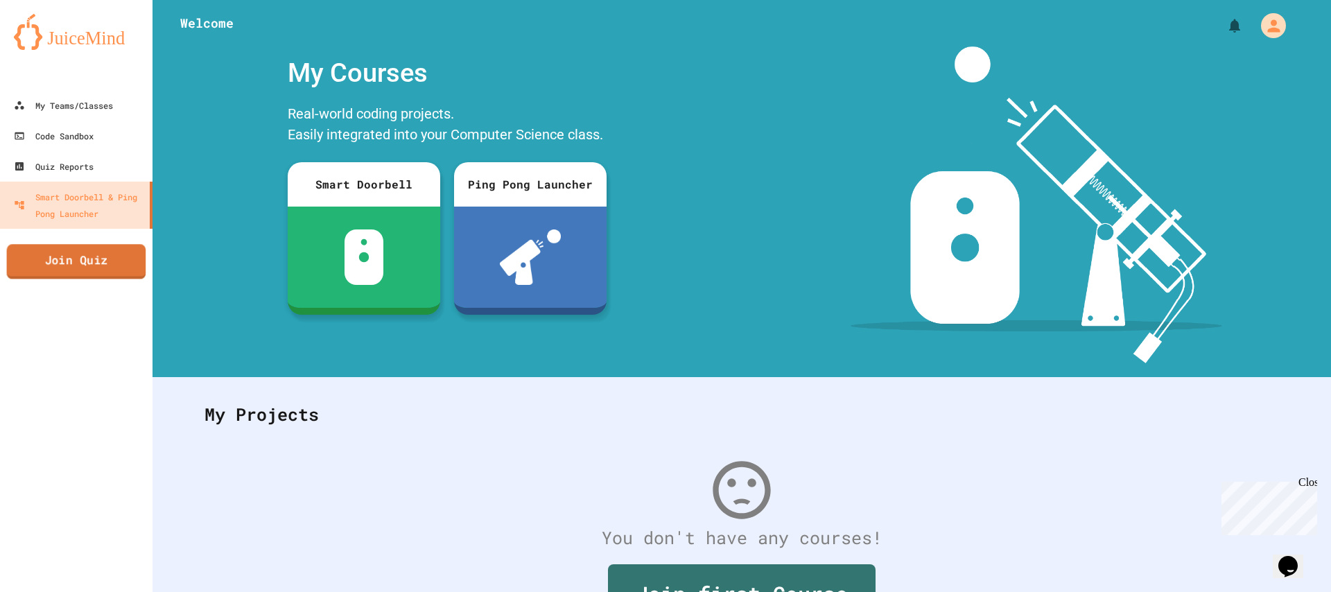
click at [99, 263] on link "Join Quiz" at bounding box center [76, 261] width 139 height 35
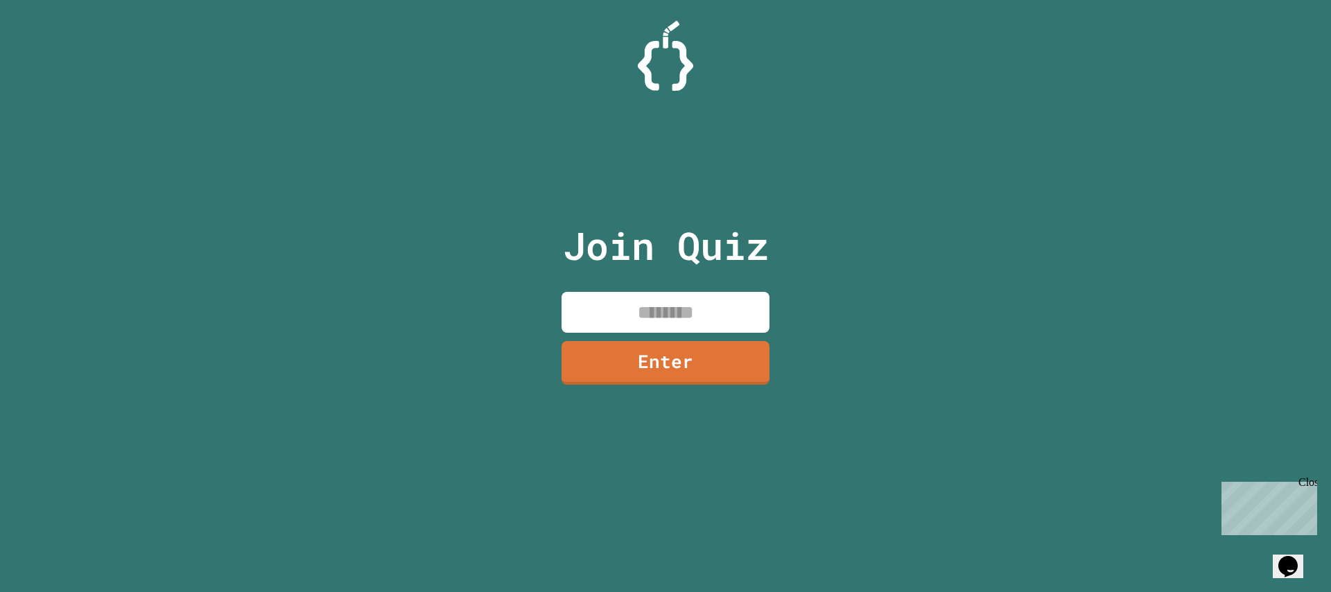
click at [614, 315] on input at bounding box center [665, 312] width 208 height 41
paste input "********"
type input "********"
click at [656, 376] on link "Enter" at bounding box center [665, 361] width 189 height 46
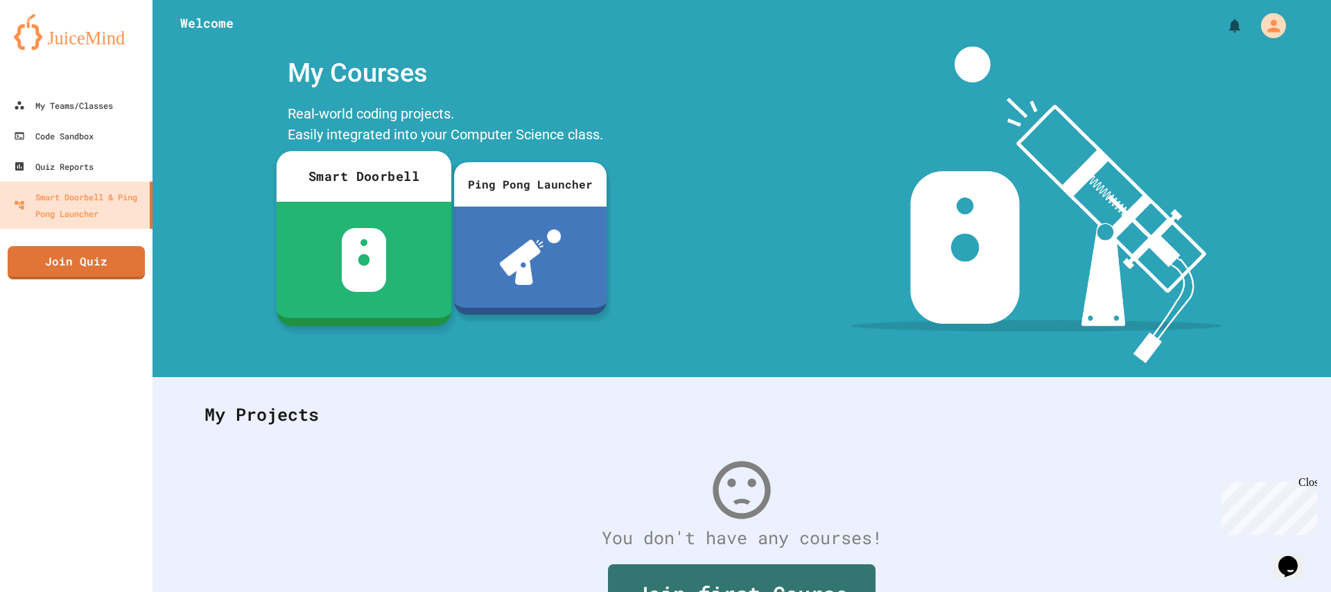
scroll to position [93, 0]
